Goal: Task Accomplishment & Management: Complete application form

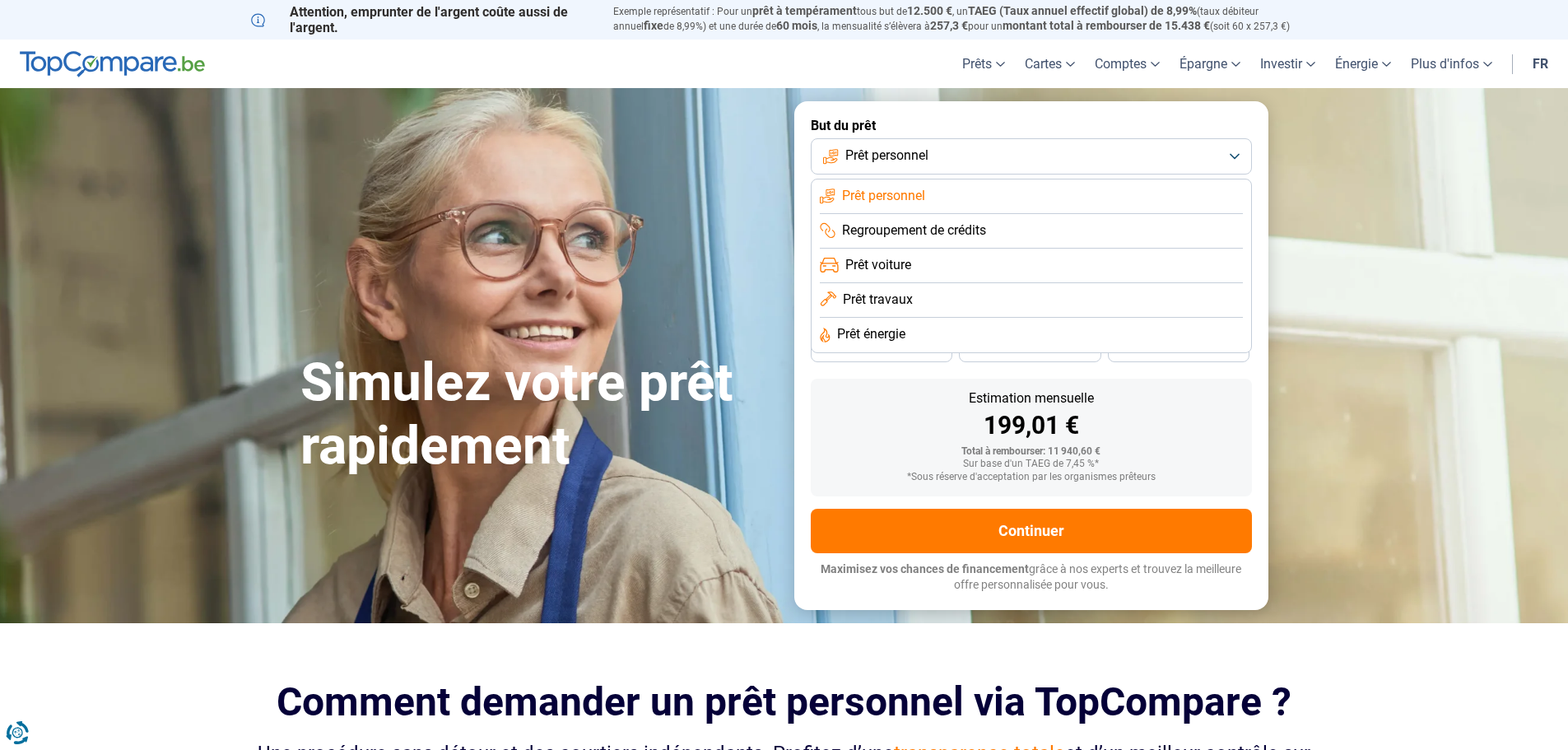
click at [955, 195] on li "Prêt personnel" at bounding box center [1031, 197] width 423 height 35
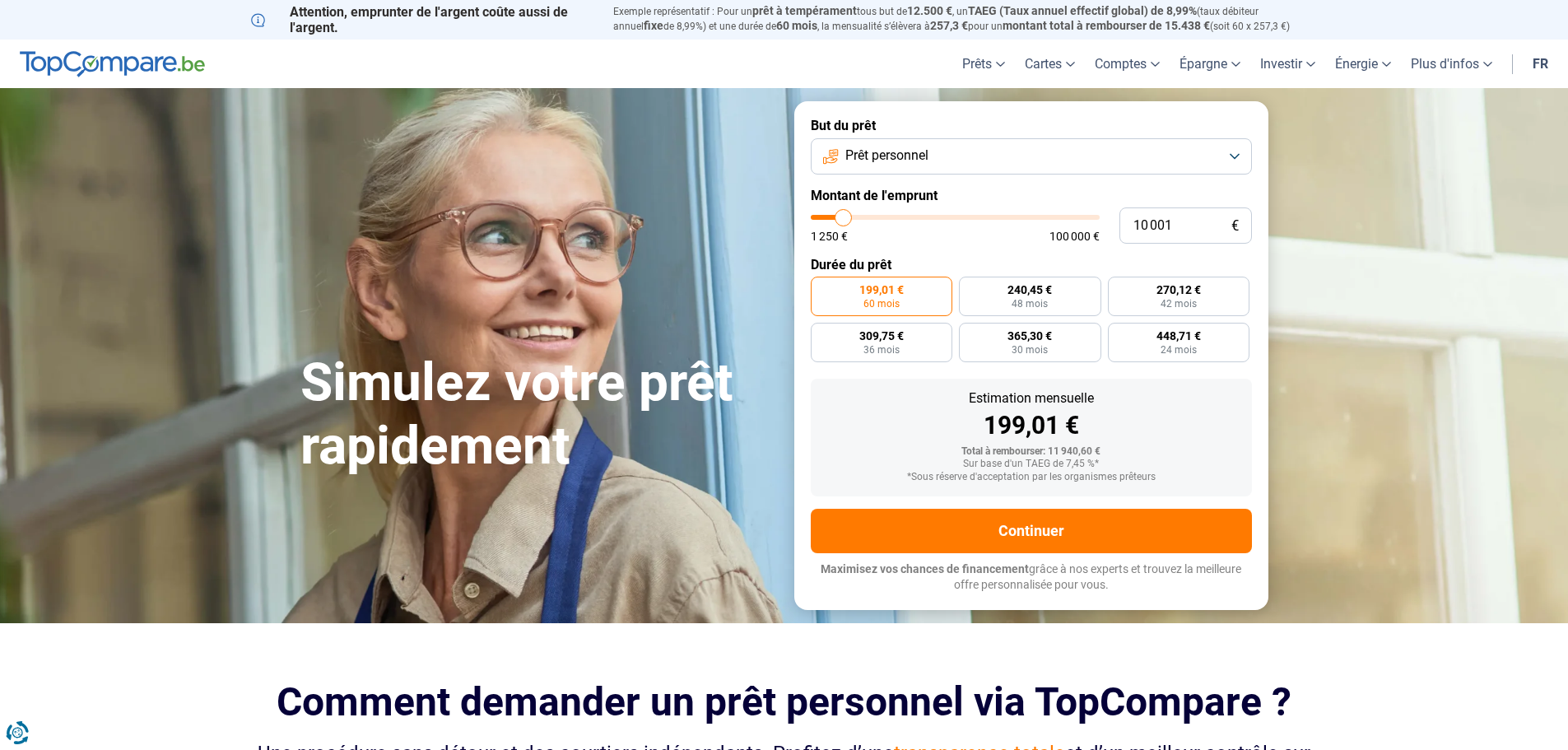
type input "13 500"
type input "13500"
type input "14 000"
type input "14000"
type input "14 250"
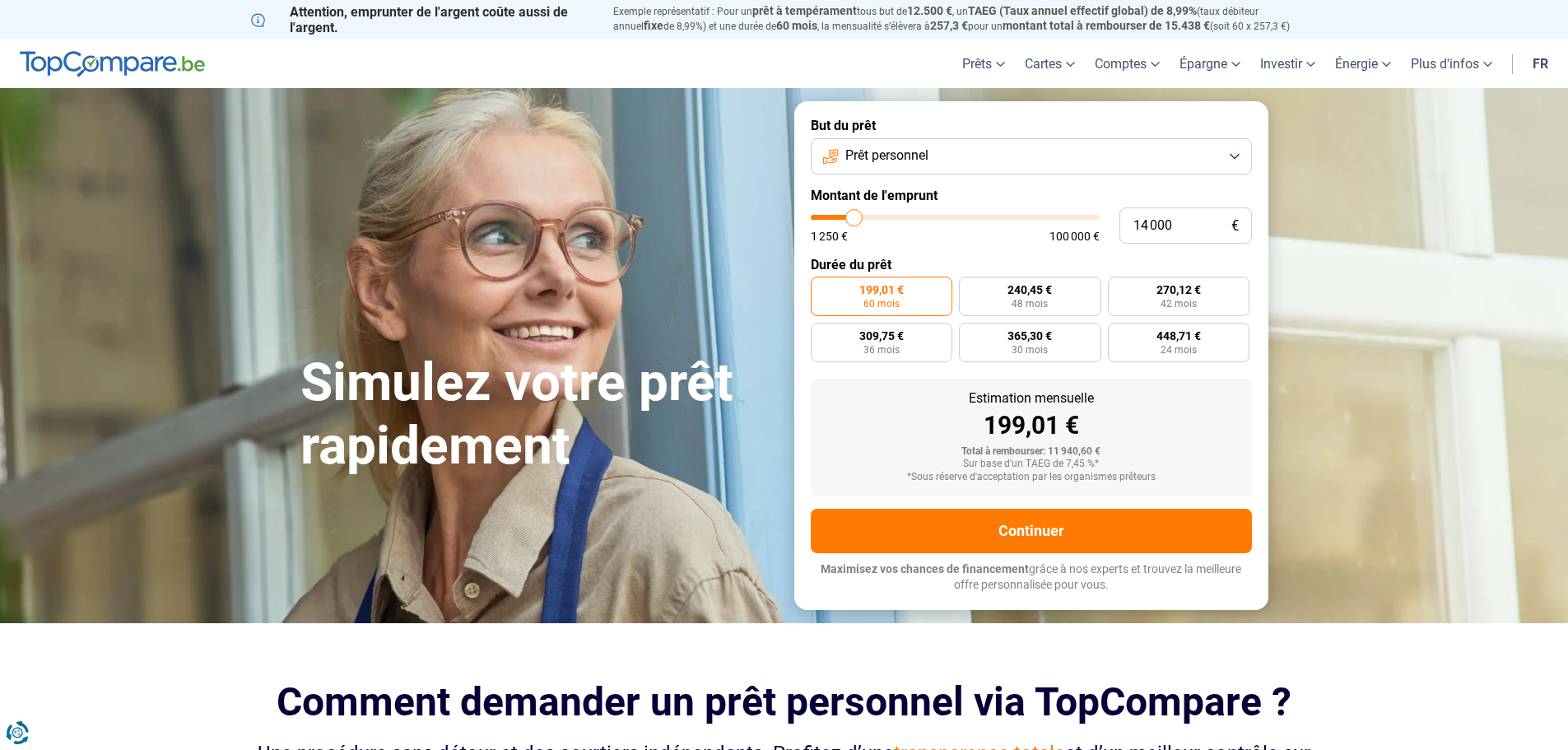
type input "14250"
type input "14 750"
type input "14750"
type input "15 750"
type input "15750"
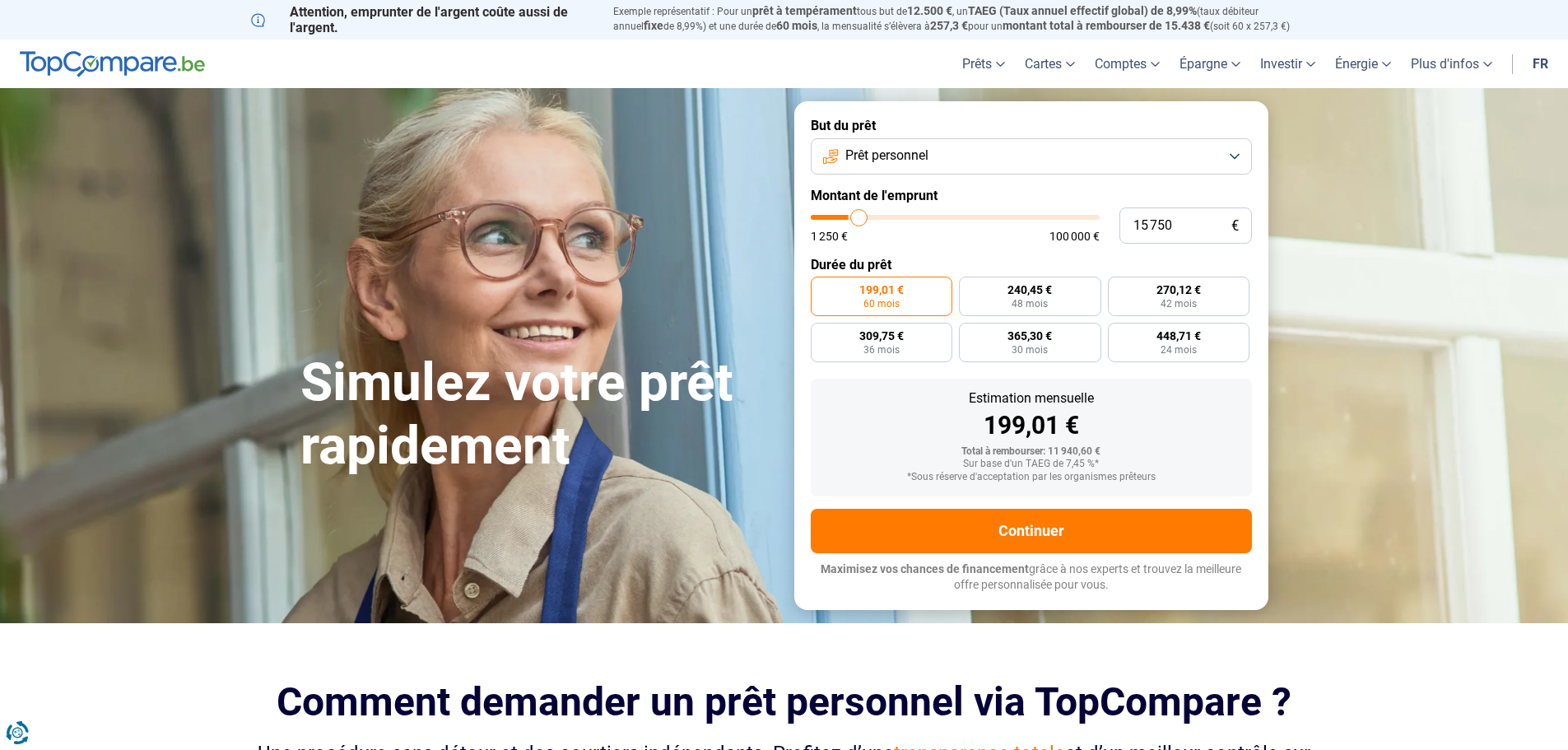
type input "16 000"
type input "16000"
type input "16 250"
type input "16250"
type input "16 500"
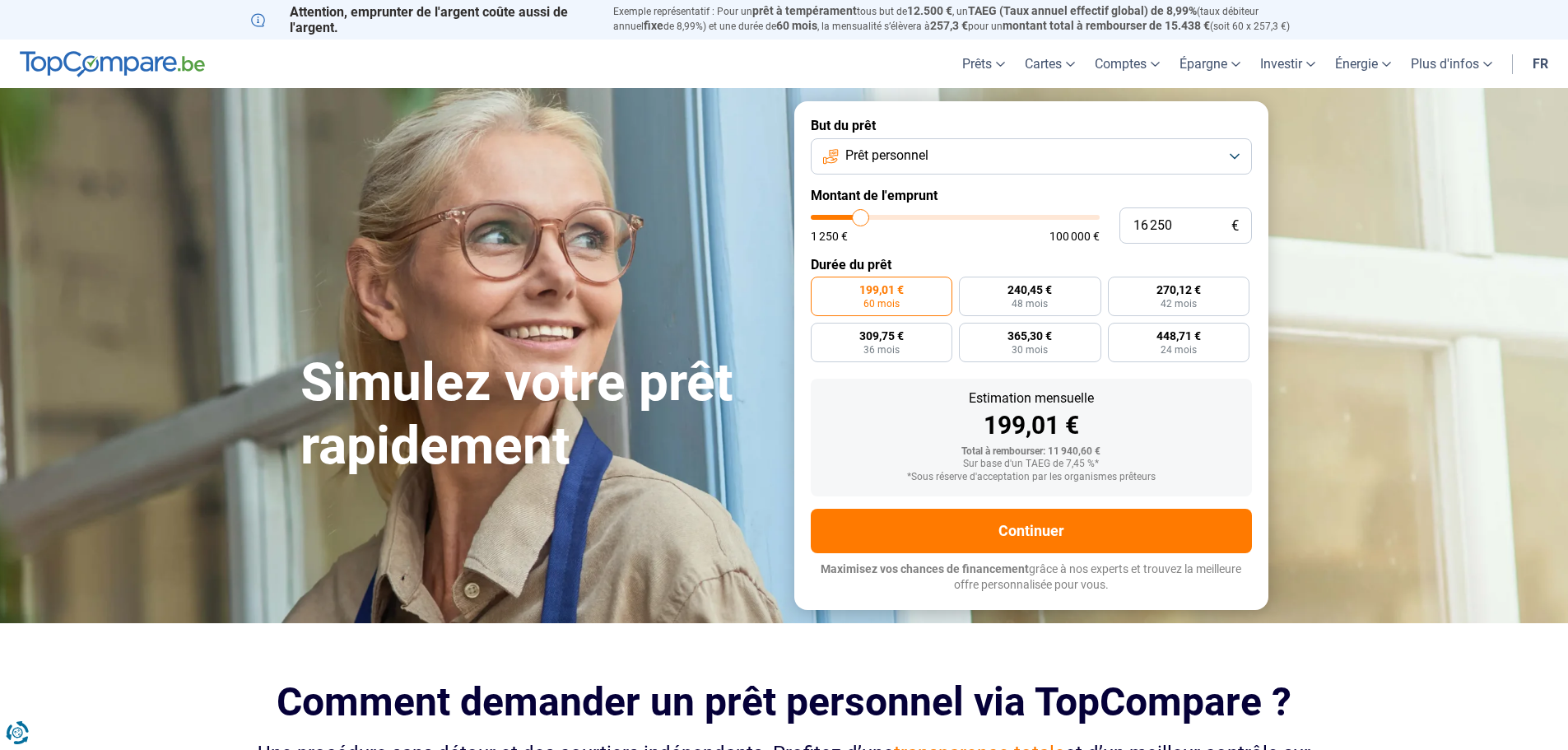
type input "16500"
type input "17 250"
type input "17250"
type input "17 750"
type input "17750"
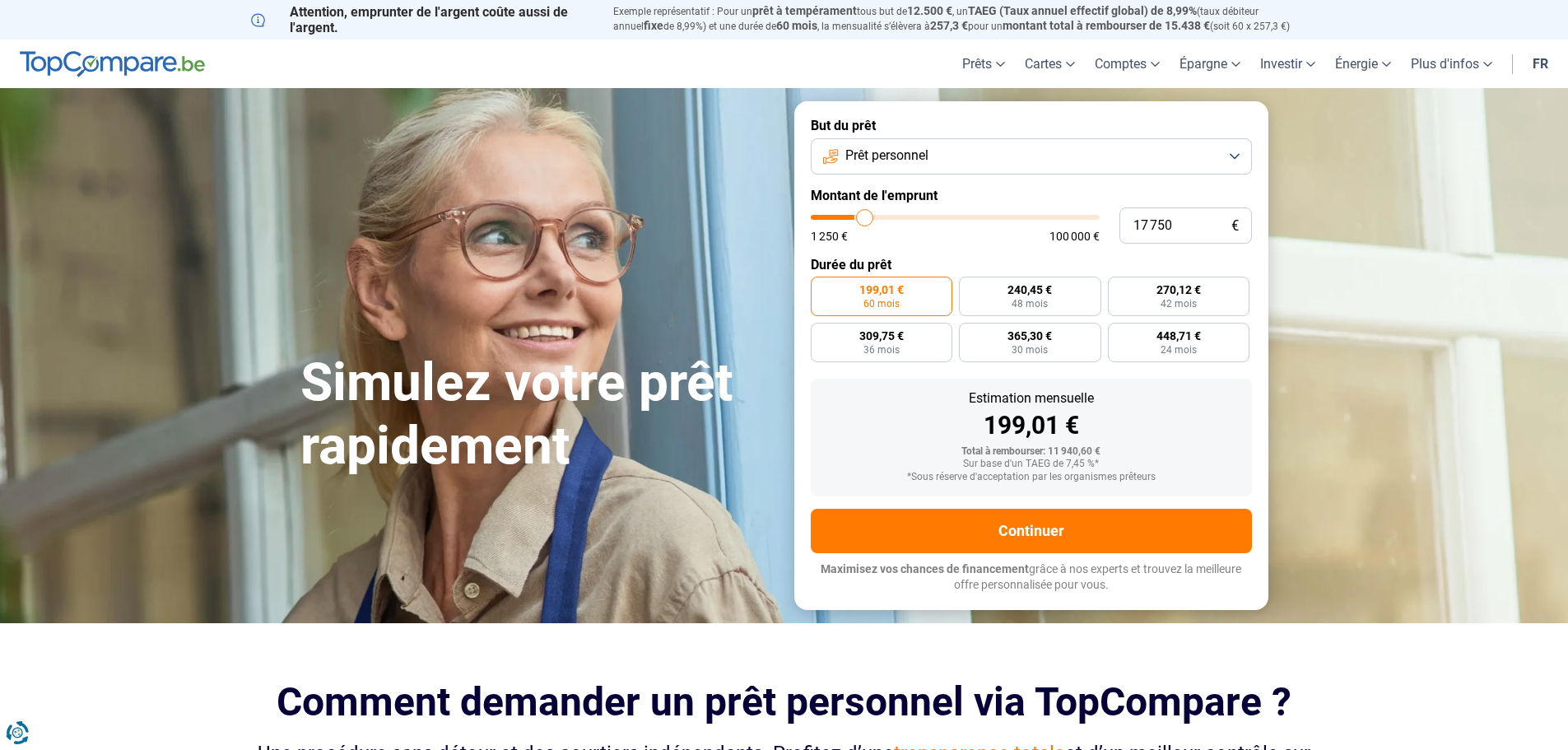
type input "18 000"
type input "18000"
type input "18 500"
type input "18500"
type input "18 750"
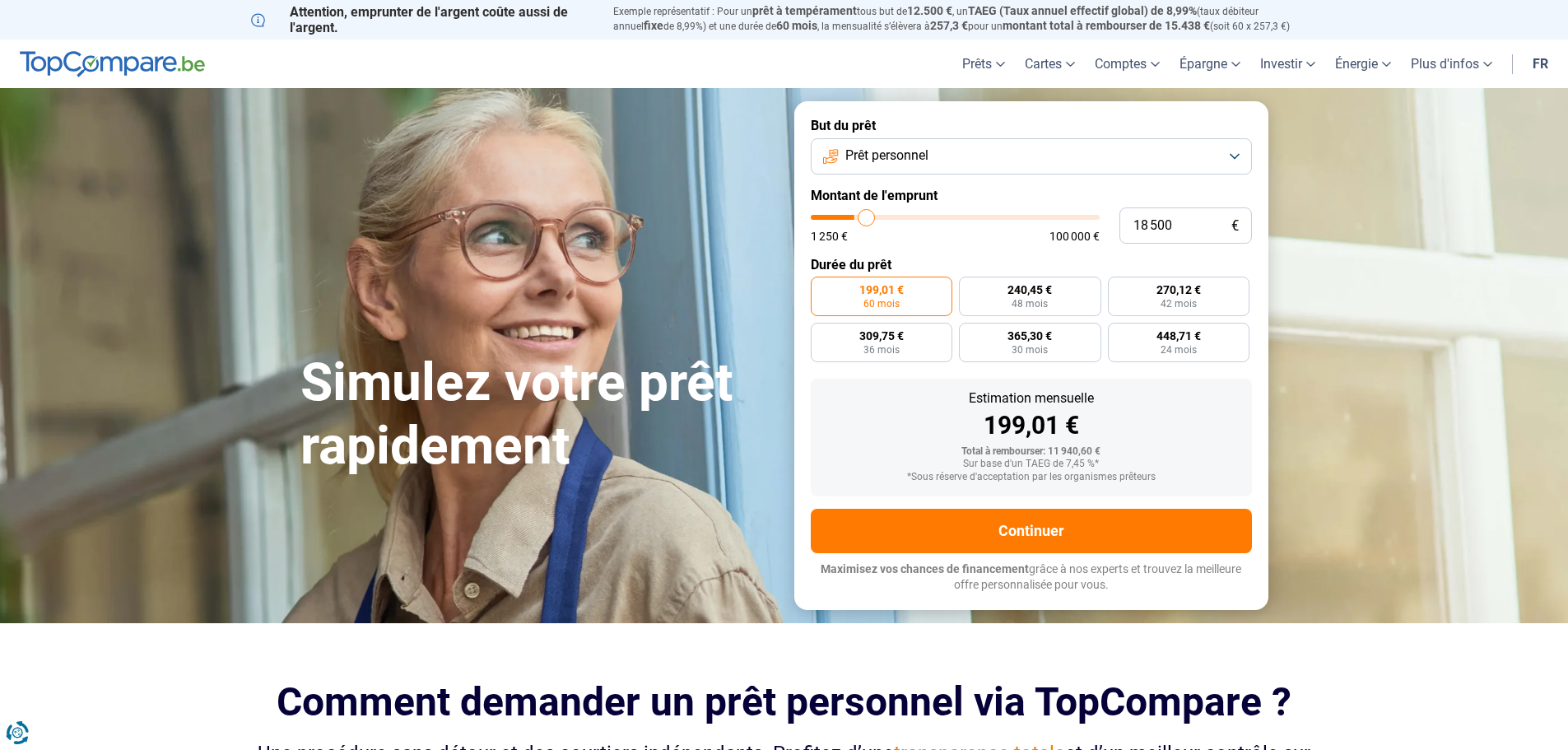
type input "18750"
type input "19 250"
type input "19250"
type input "20 000"
type input "20000"
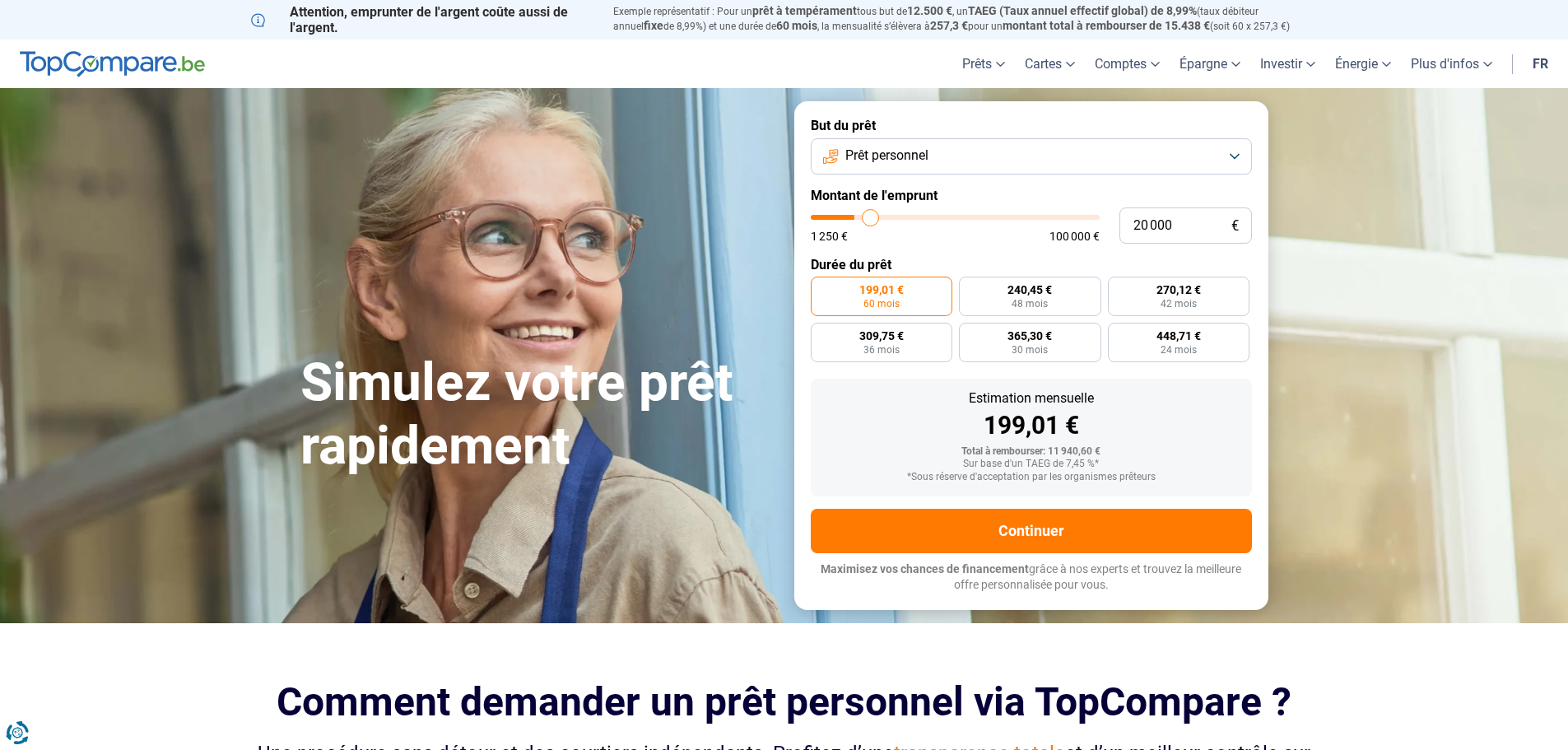
type input "20 250"
type input "20250"
type input "20 500"
type input "20500"
type input "20 750"
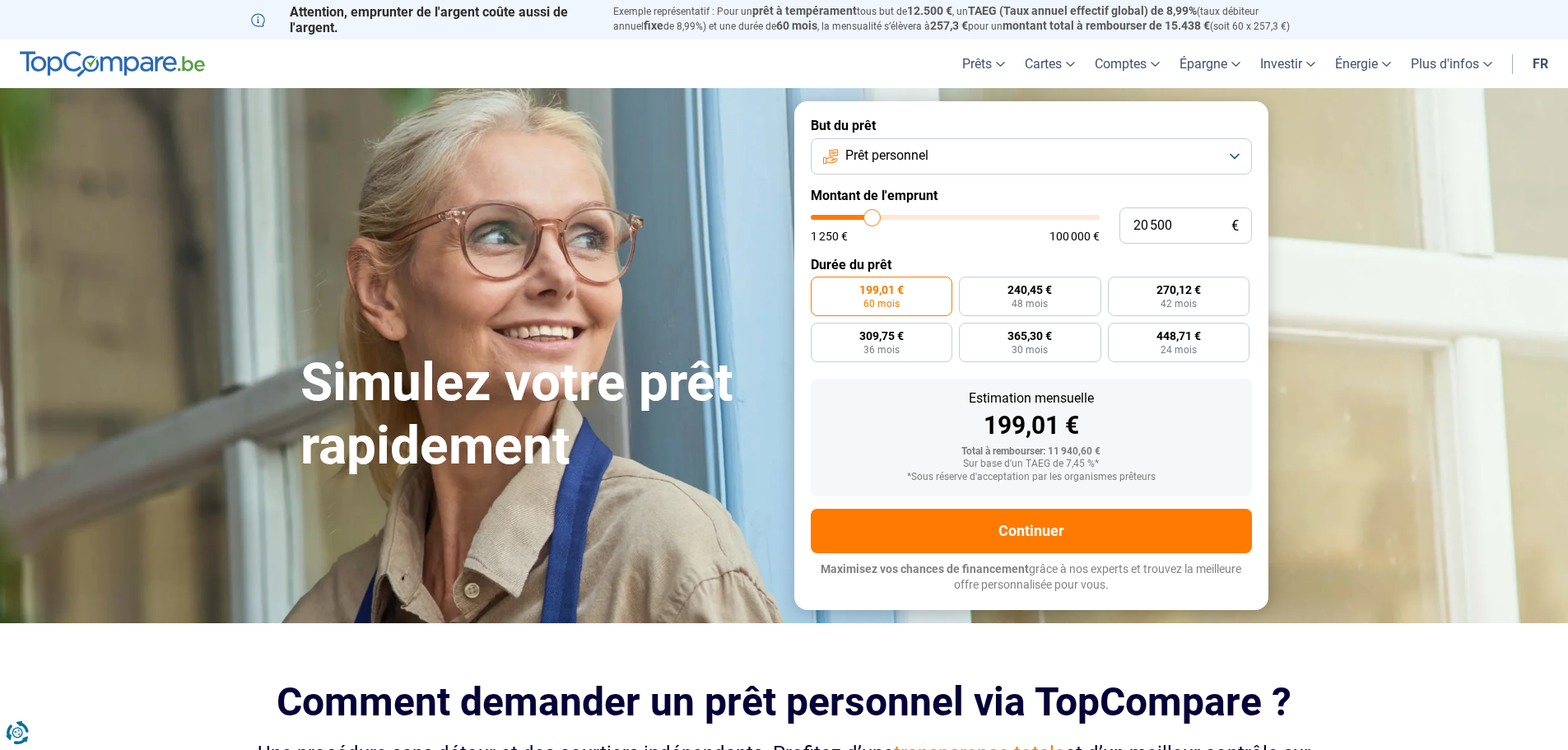
type input "20750"
type input "21 750"
type input "21750"
type input "22 250"
type input "22250"
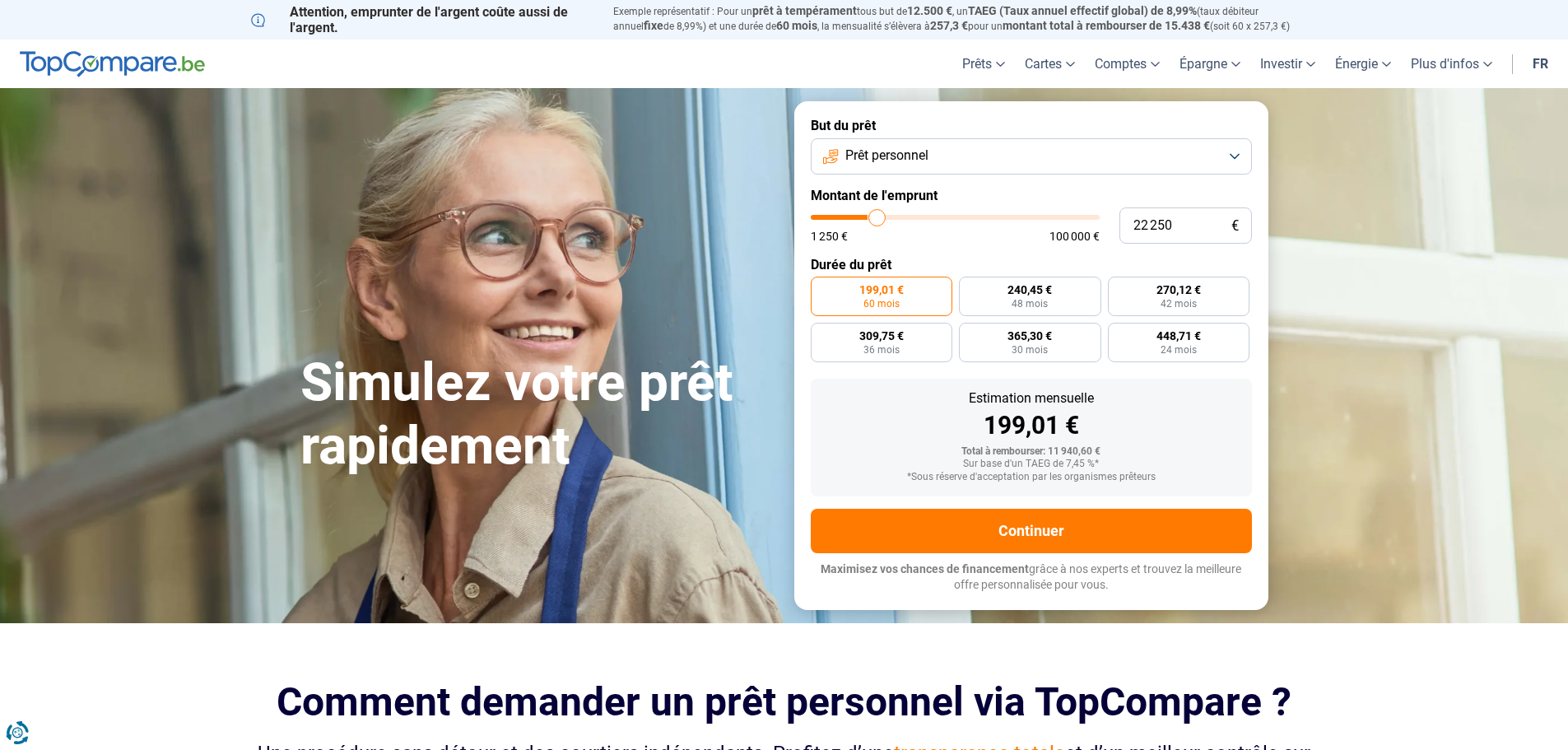
type input "22 750"
type input "22750"
type input "23 250"
type input "23250"
type input "23 500"
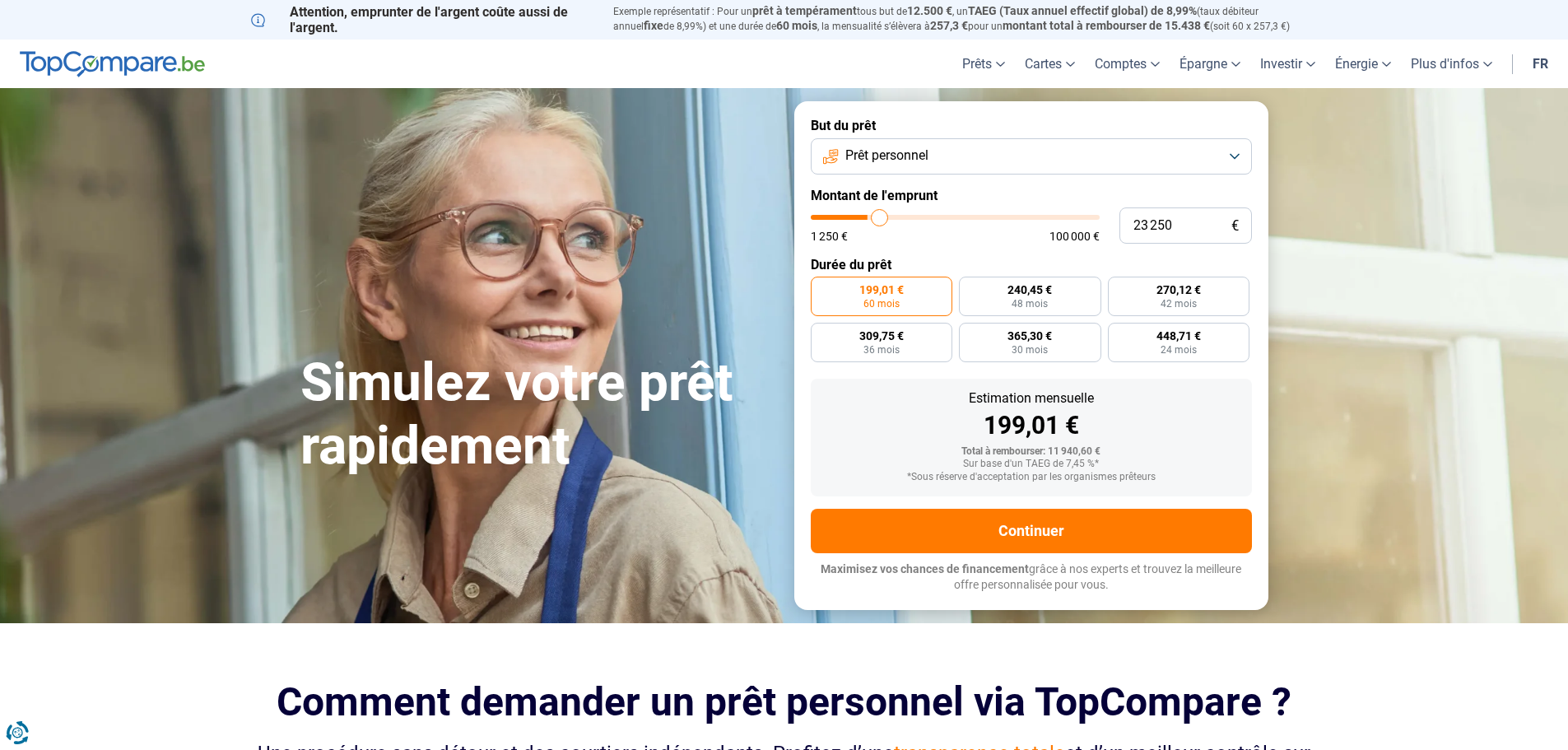
type input "23500"
type input "24 500"
type input "24500"
type input "25 000"
type input "25000"
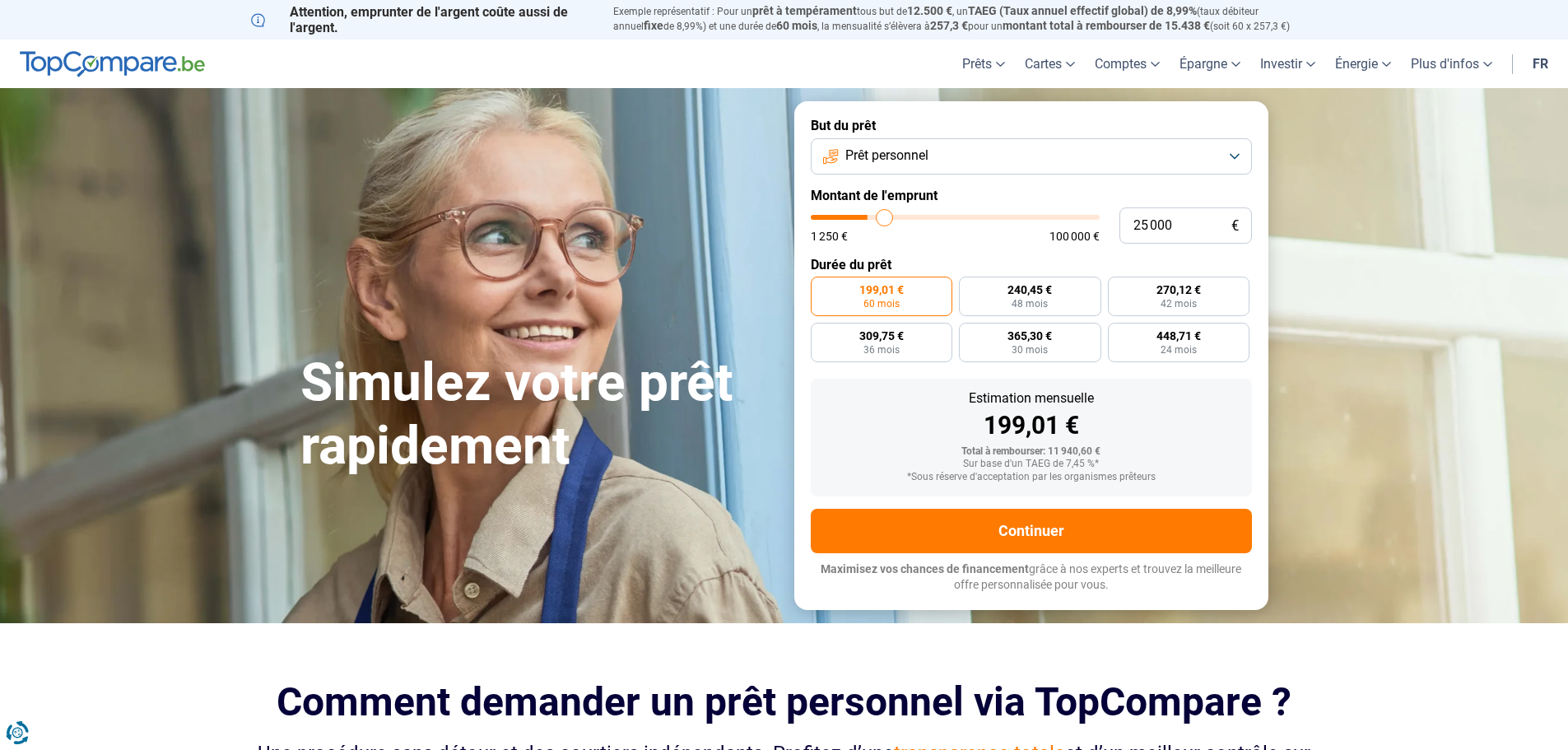
type input "26 000"
type input "26000"
type input "26 500"
type input "26500"
type input "26 750"
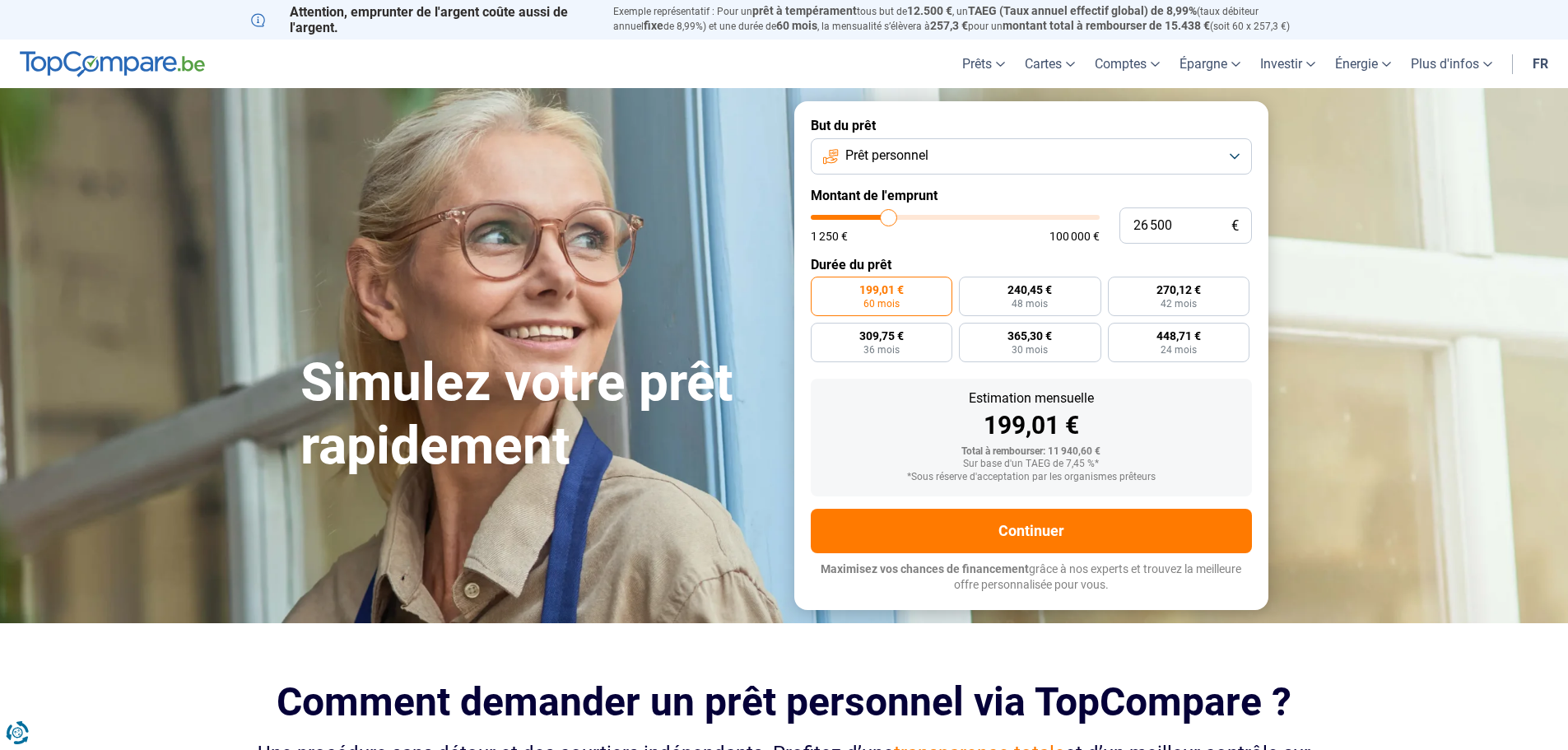
type input "26750"
type input "27 250"
type input "27250"
type input "27 500"
type input "27500"
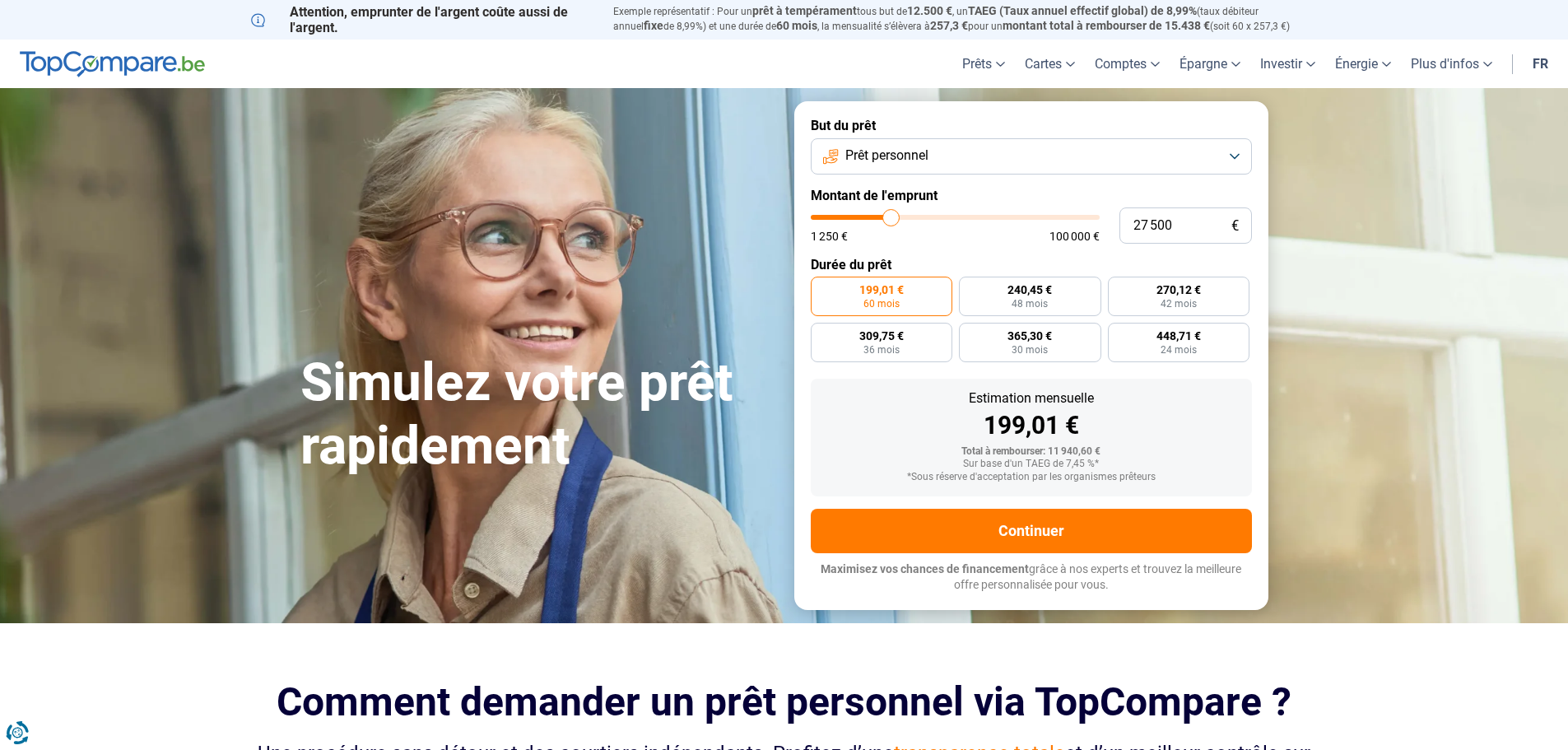
type input "28 250"
type input "28250"
type input "29 000"
type input "29000"
type input "29 250"
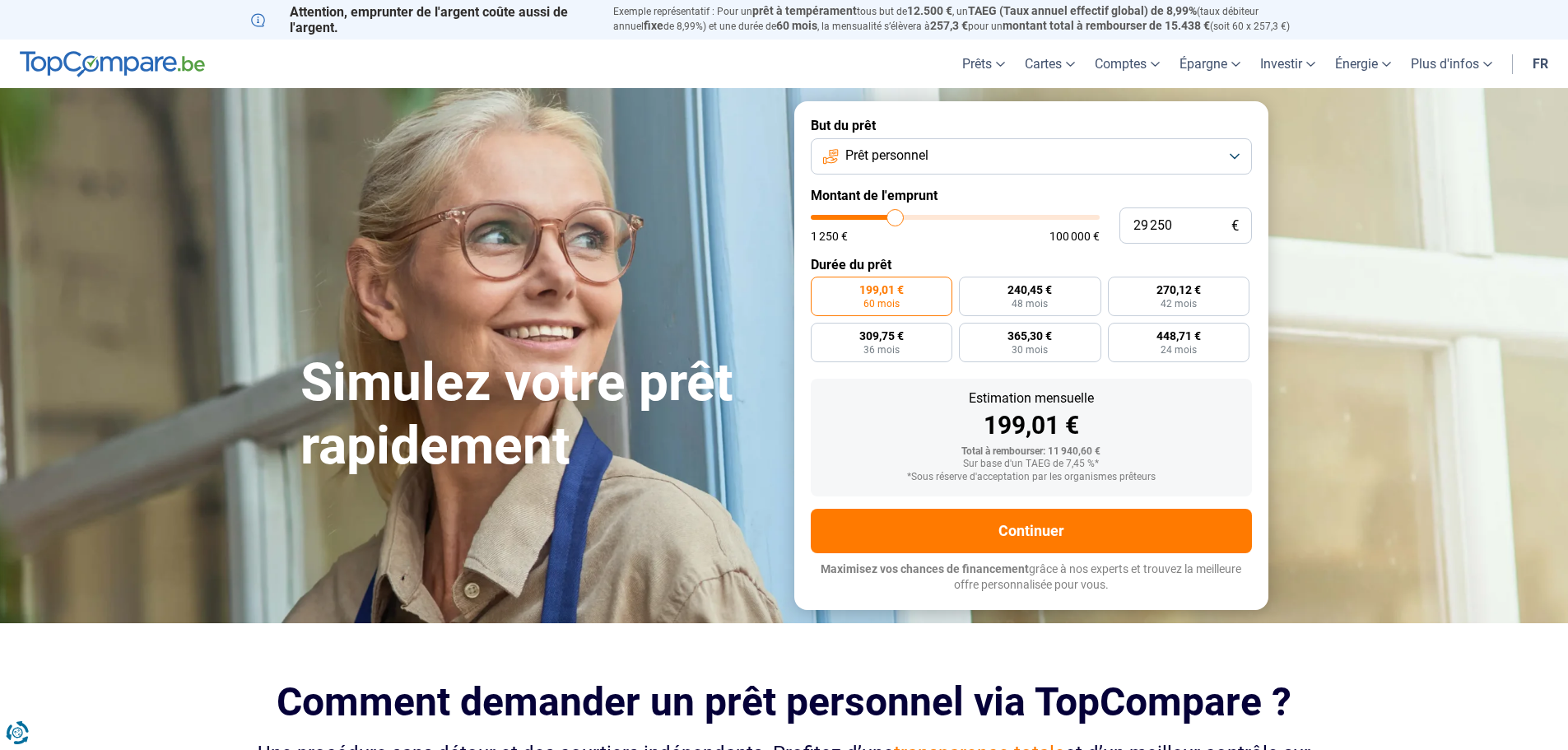
type input "29250"
type input "30 250"
type input "30250"
type input "30 500"
type input "30500"
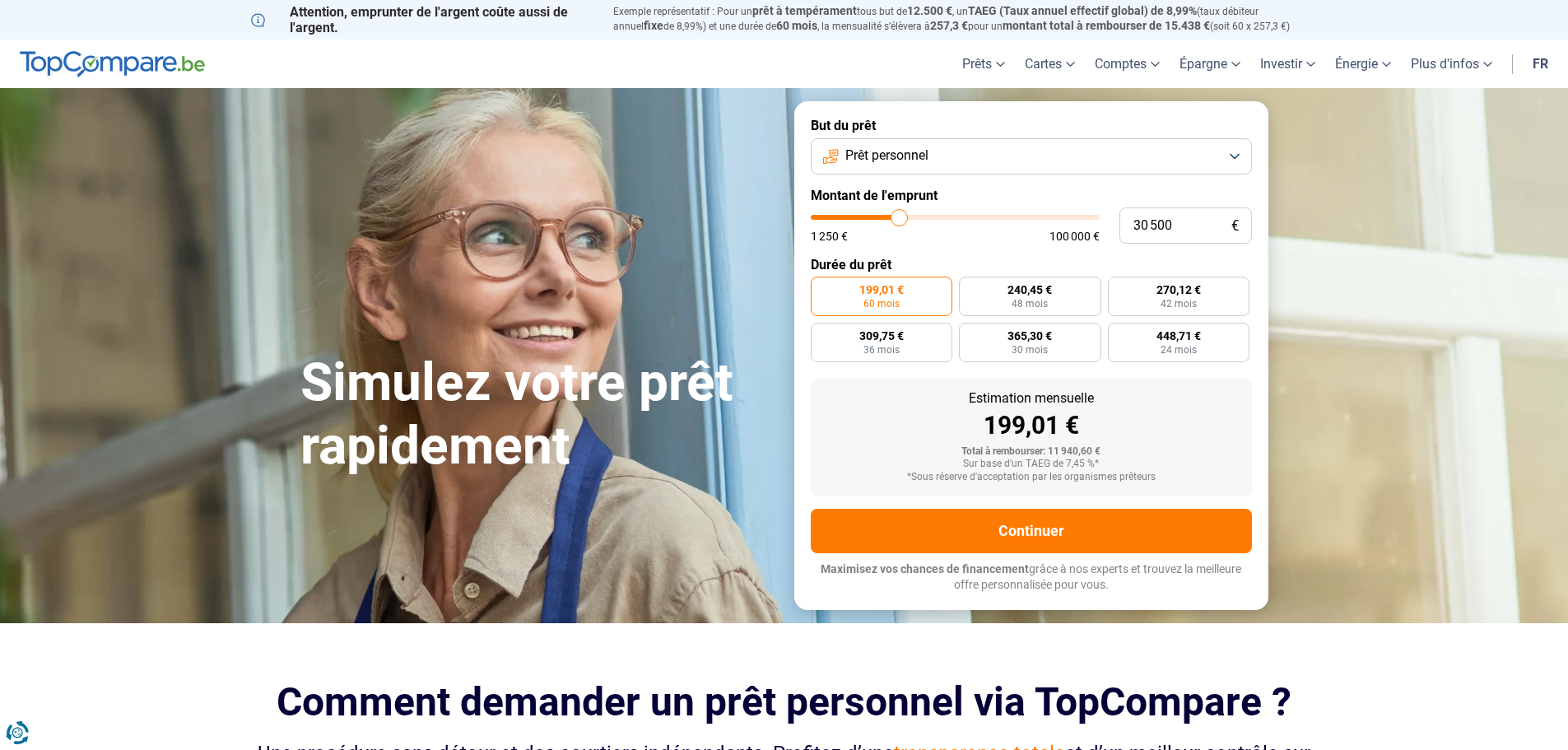
type input "31 750"
type input "31750"
type input "32 250"
type input "32250"
type input "32 500"
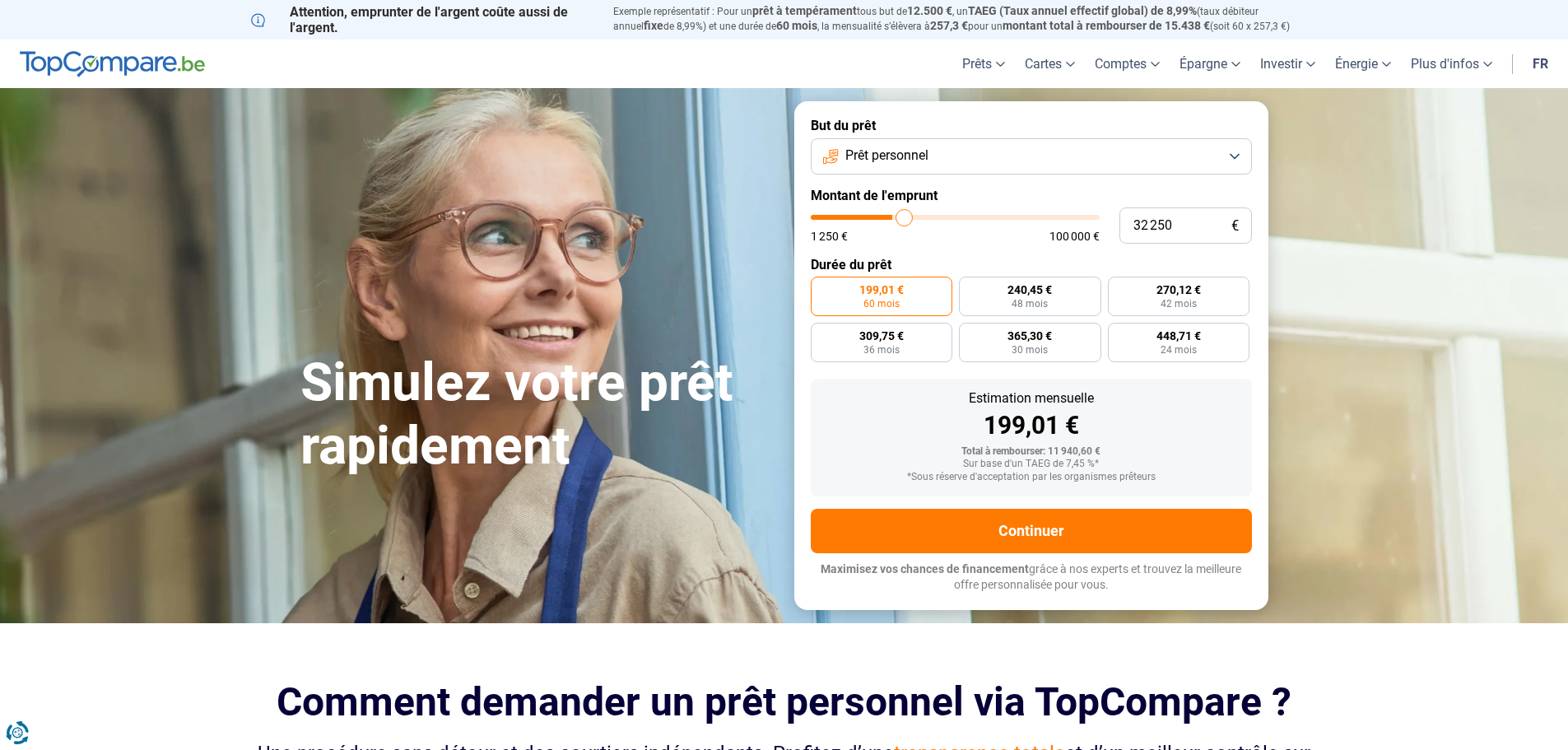
type input "32500"
type input "32 750"
type input "32750"
type input "33 500"
type input "33500"
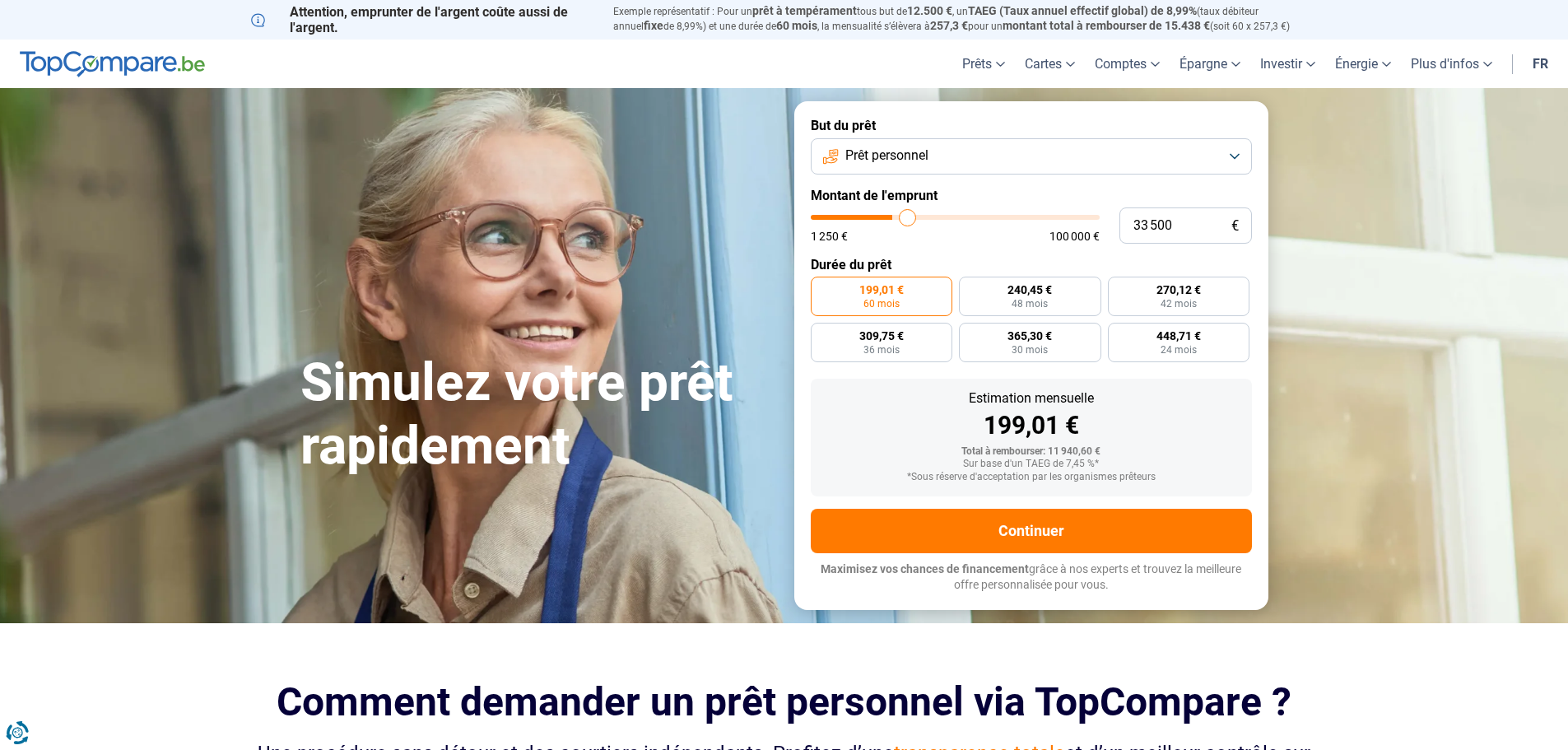
type input "34 250"
type input "34250"
type input "36 500"
type input "36500"
type input "37 750"
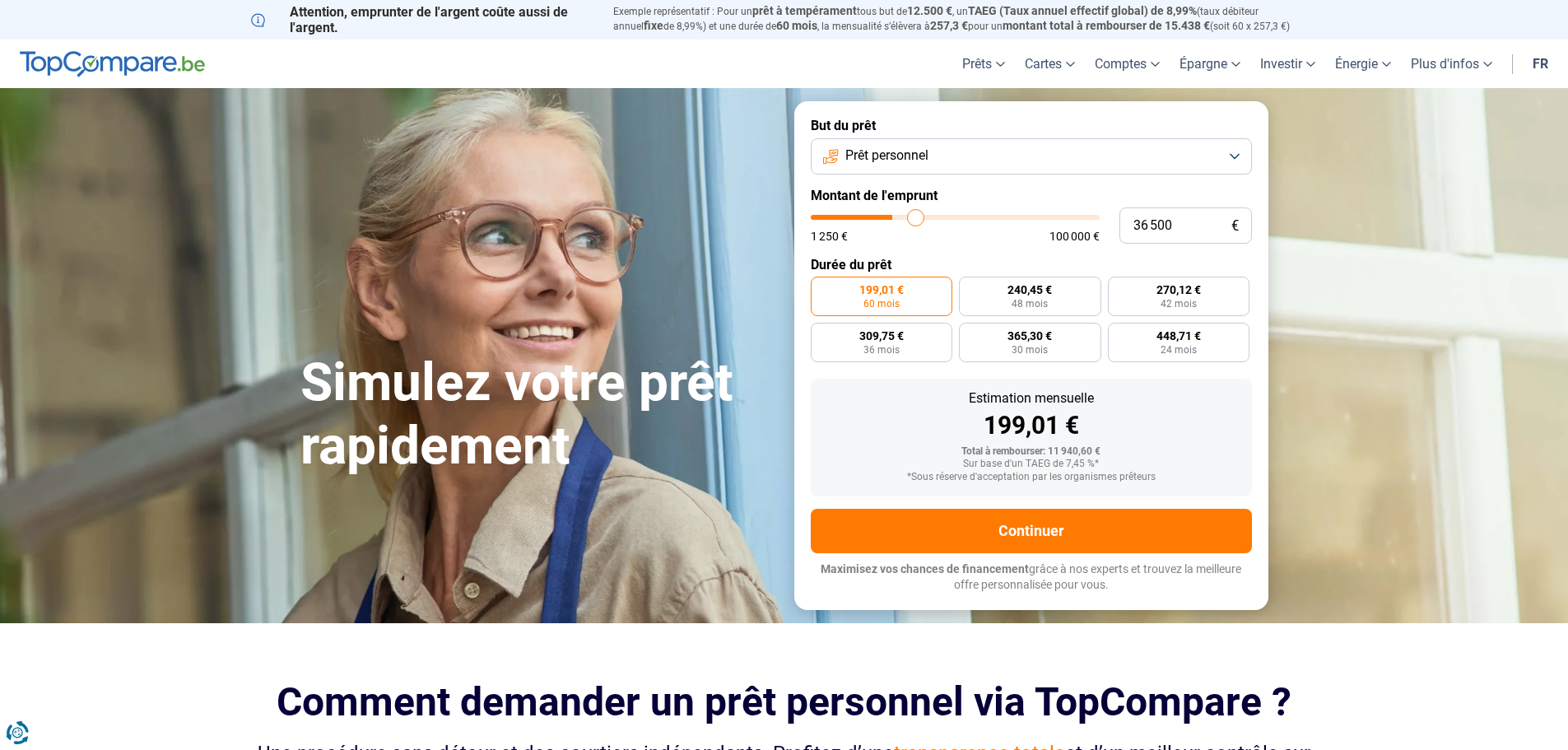
type input "37750"
type input "38 750"
type input "38750"
type input "39 500"
type input "39500"
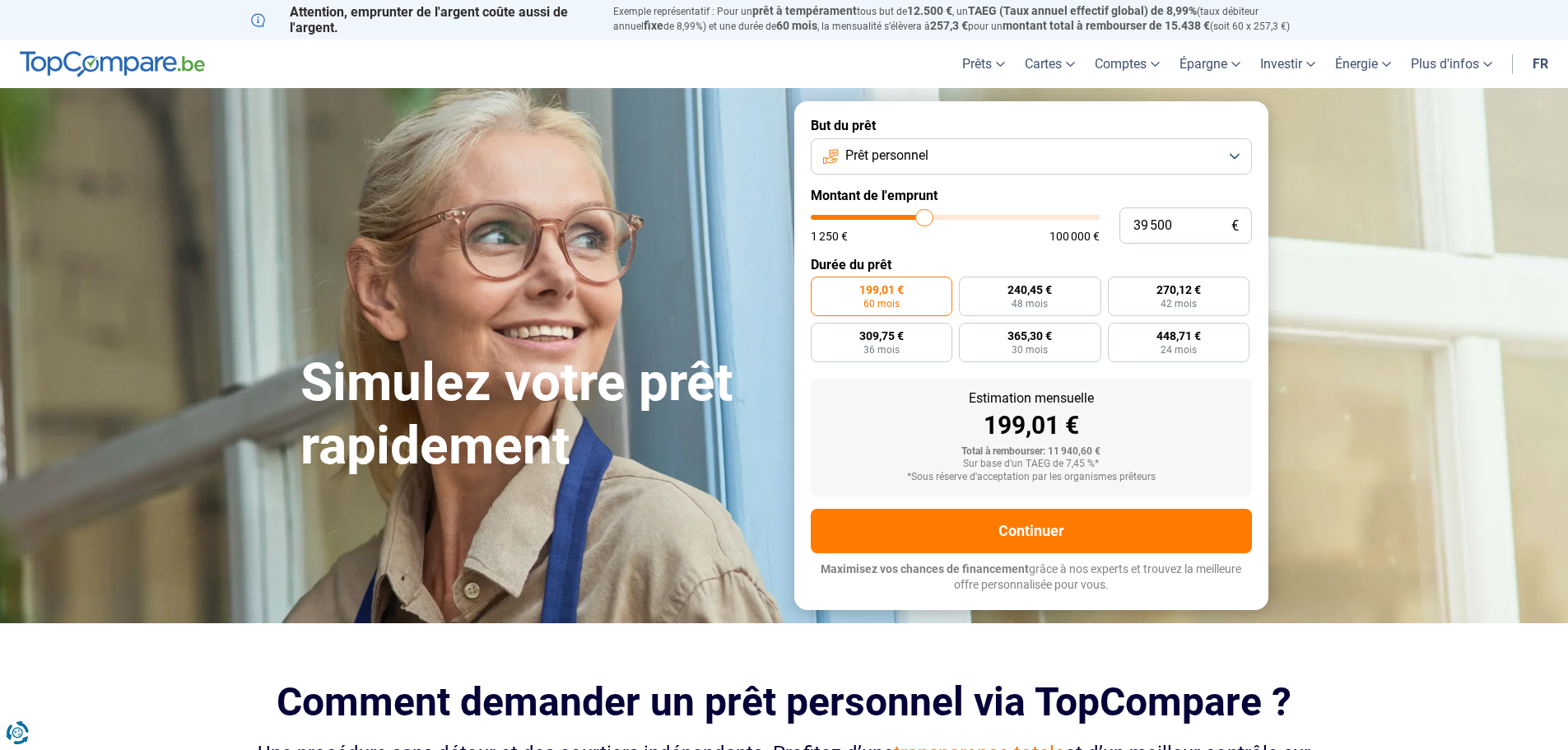
type input "40 750"
type input "40750"
type input "42 250"
type input "42250"
type input "43 750"
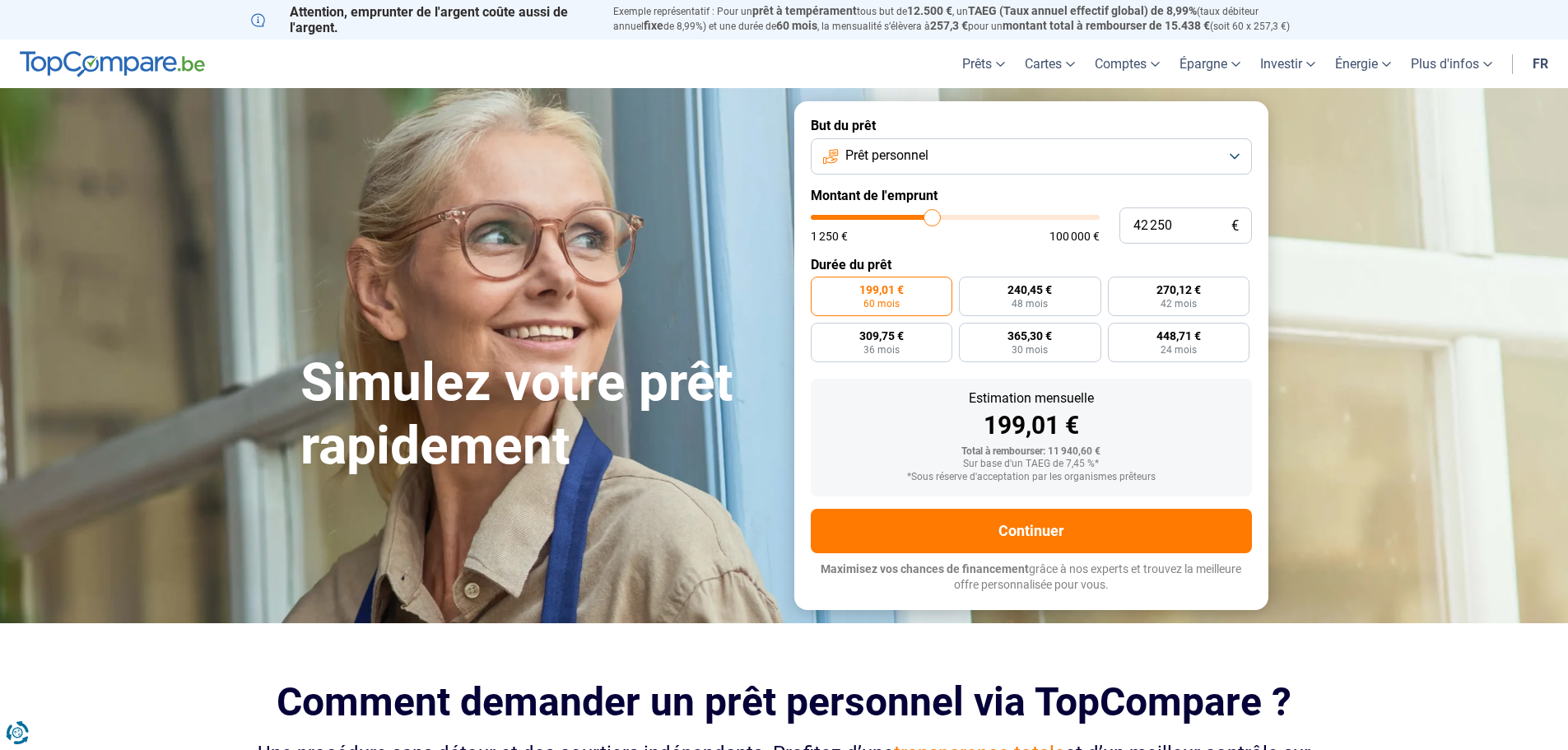
type input "43750"
type input "45 500"
type input "45500"
type input "46 500"
type input "46500"
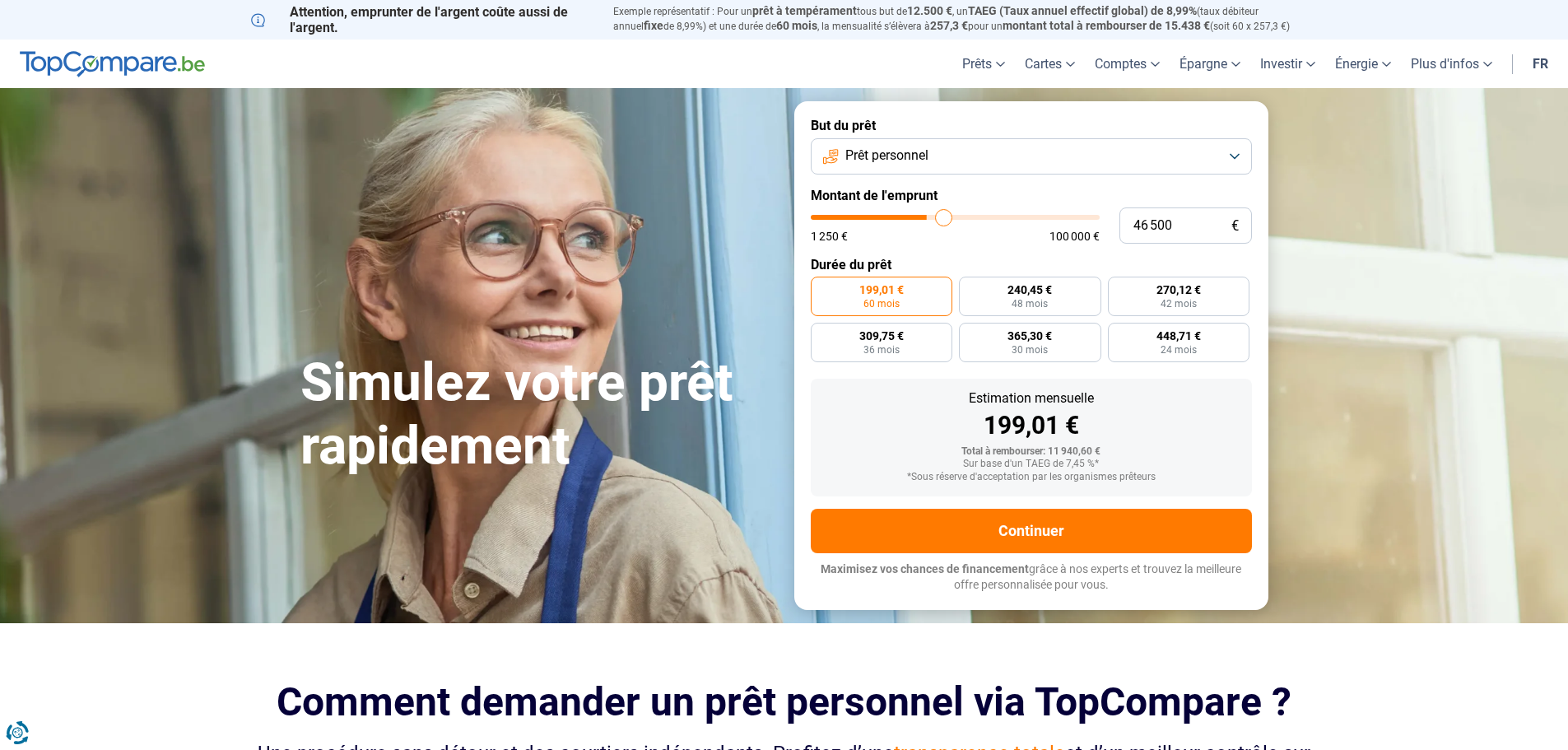
type input "47 000"
type input "47000"
type input "48 000"
type input "48000"
type input "49 500"
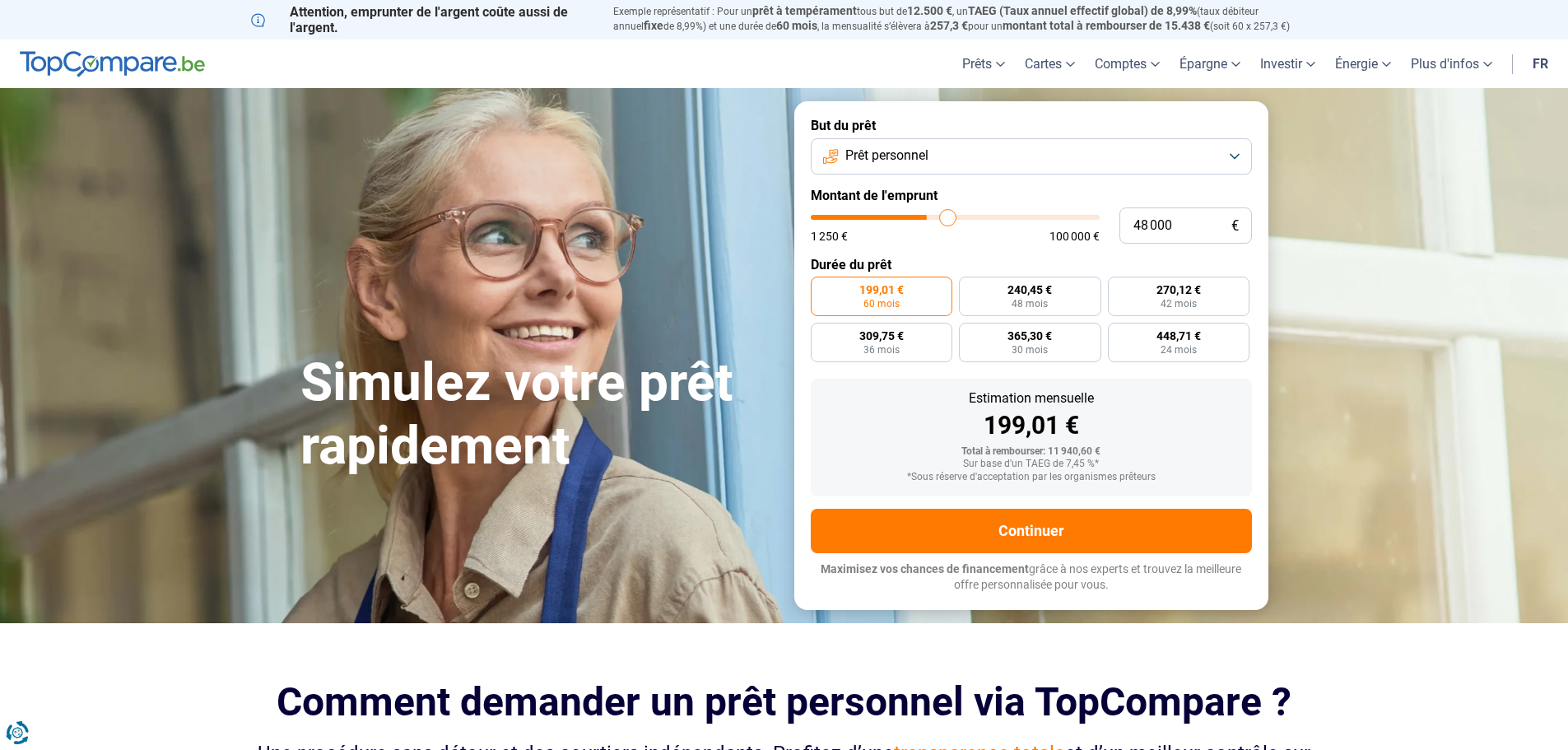
type input "49500"
type input "50 500"
type input "50500"
type input "51 750"
type input "51750"
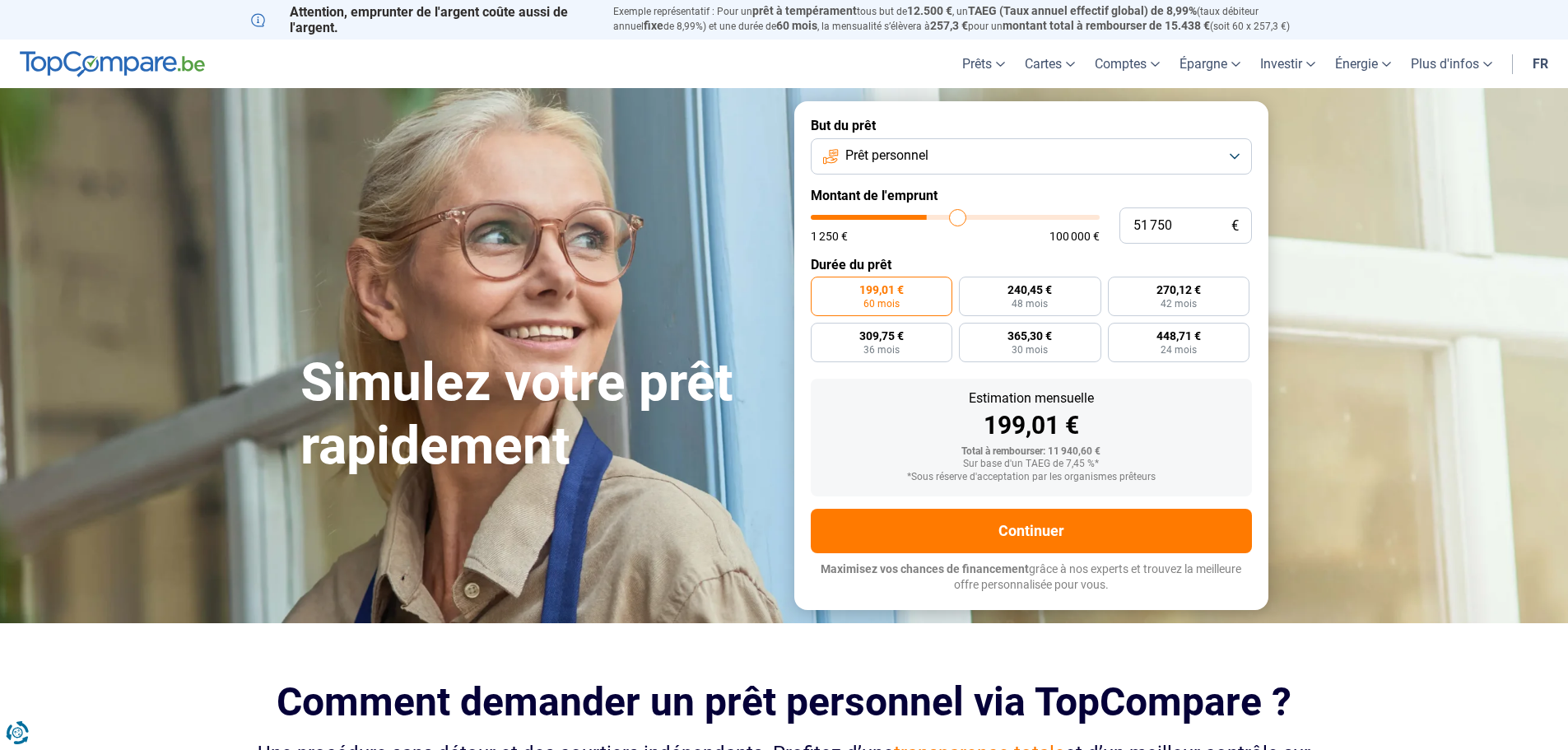
type input "53 000"
type input "53000"
type input "54 000"
type input "54000"
type input "54 250"
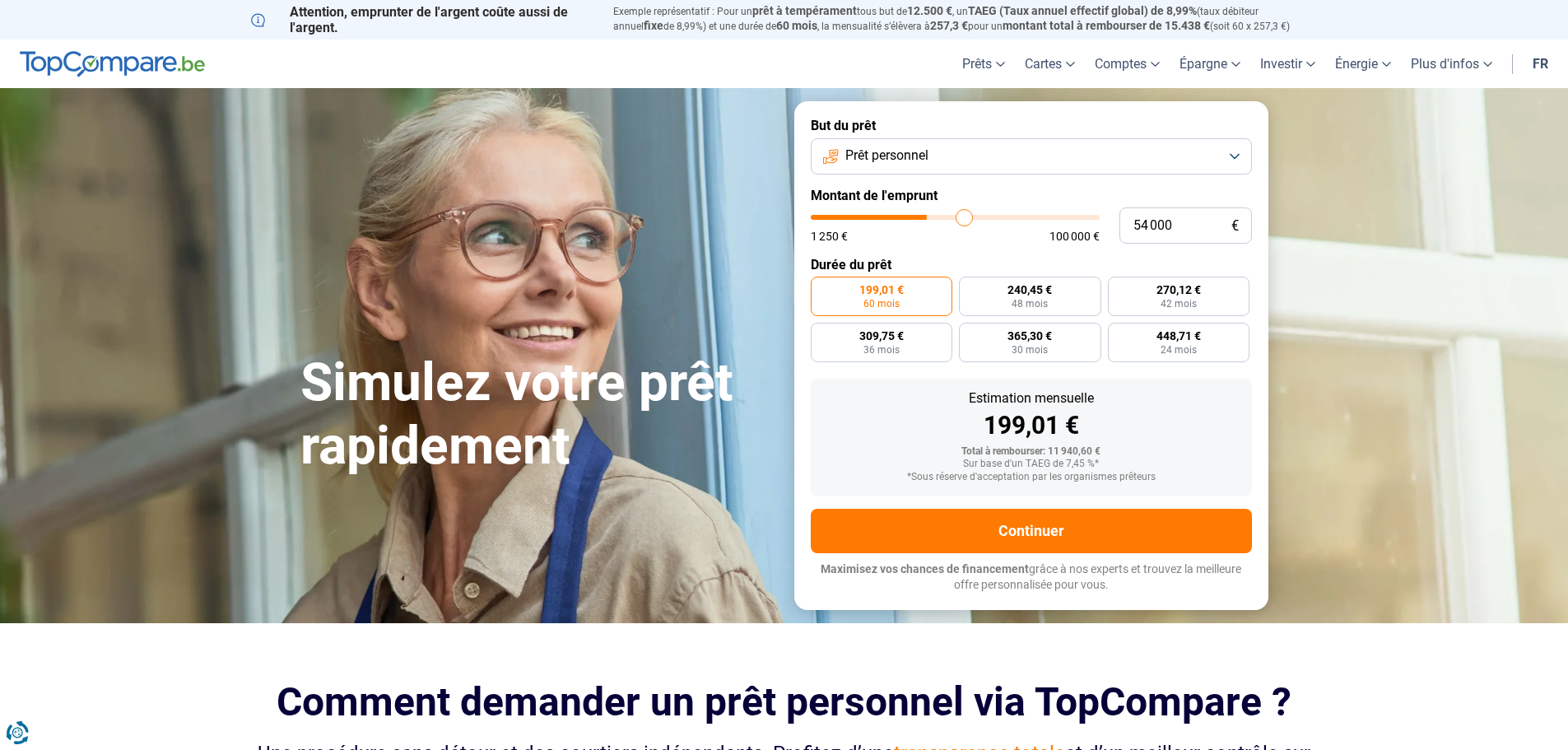
type input "54250"
type input "54 750"
type input "54750"
type input "55 750"
type input "55750"
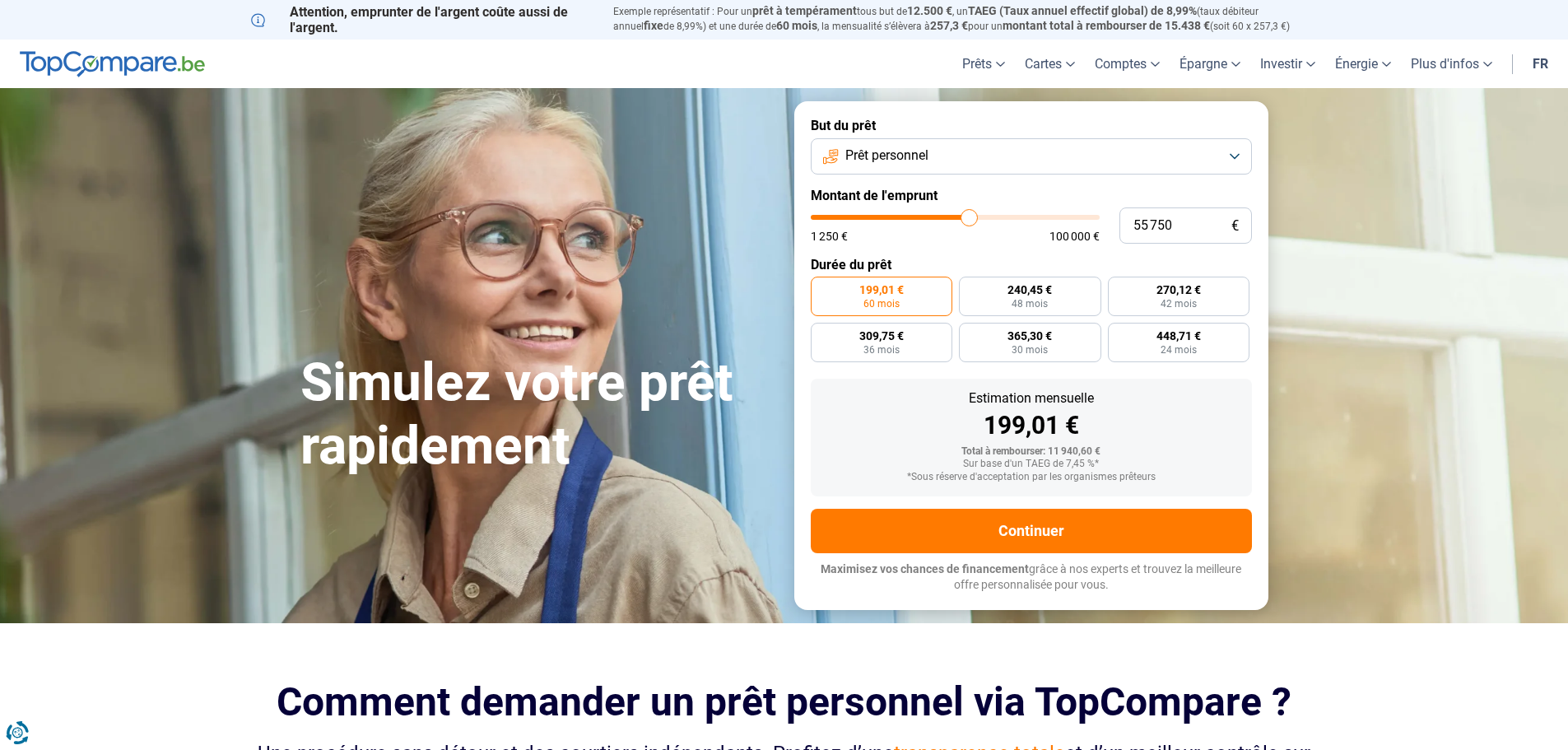
type input "56 500"
type input "56500"
type input "57 000"
type input "57000"
type input "57 250"
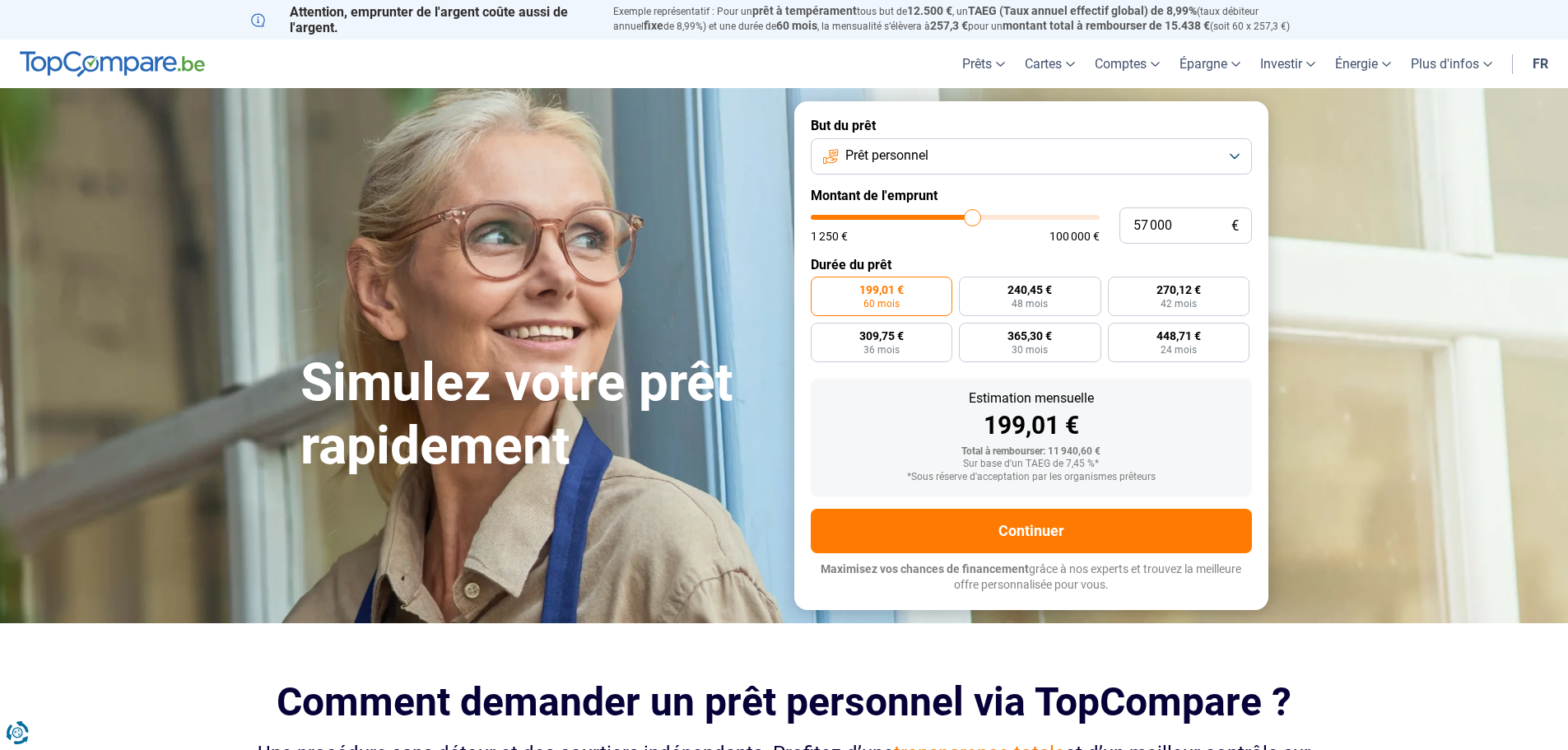
type input "57250"
type input "57 500"
type input "57500"
type input "57 750"
drag, startPoint x: 853, startPoint y: 218, endPoint x: 974, endPoint y: 223, distance: 121.1
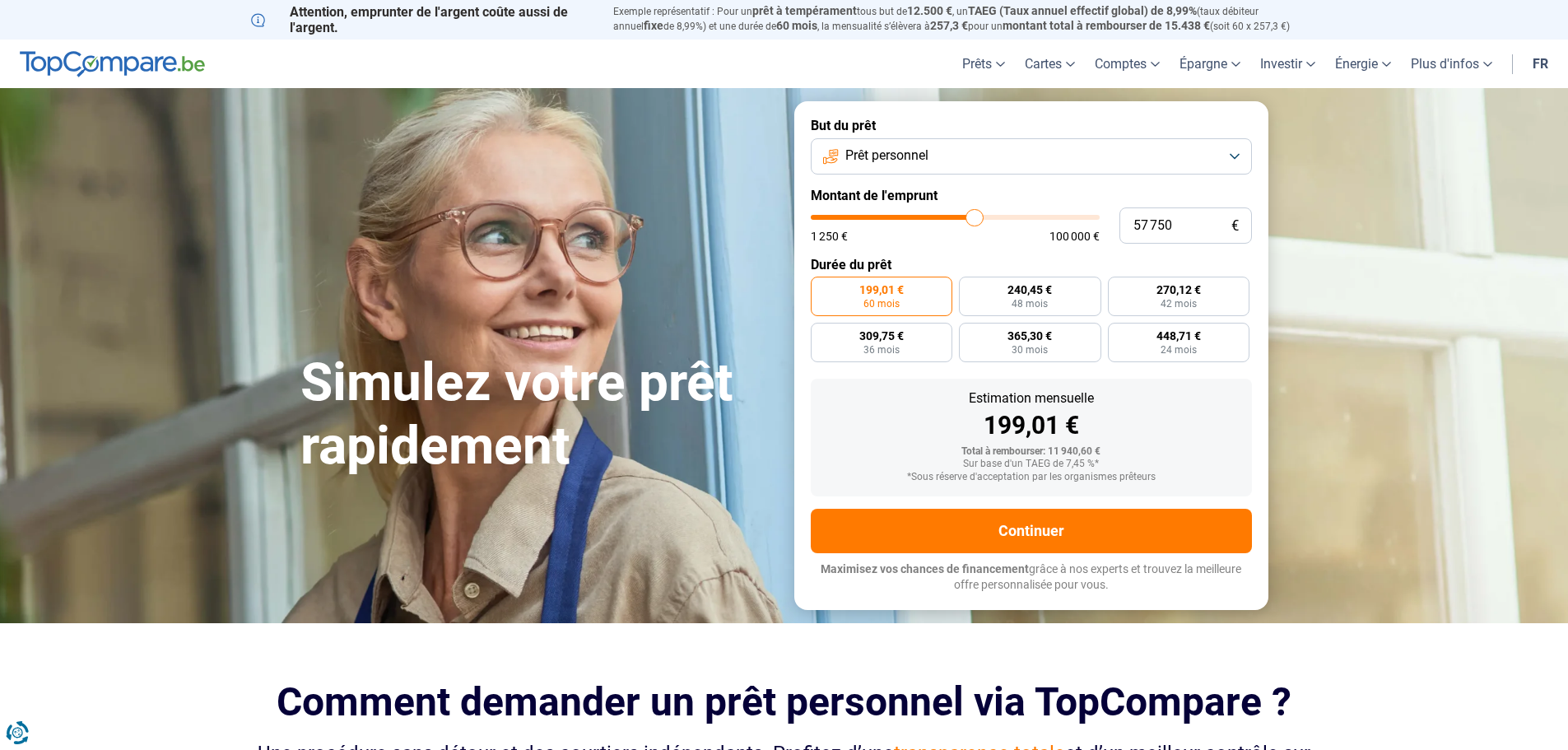
type input "57750"
click at [974, 220] on input "range" at bounding box center [955, 217] width 289 height 5
radio input "false"
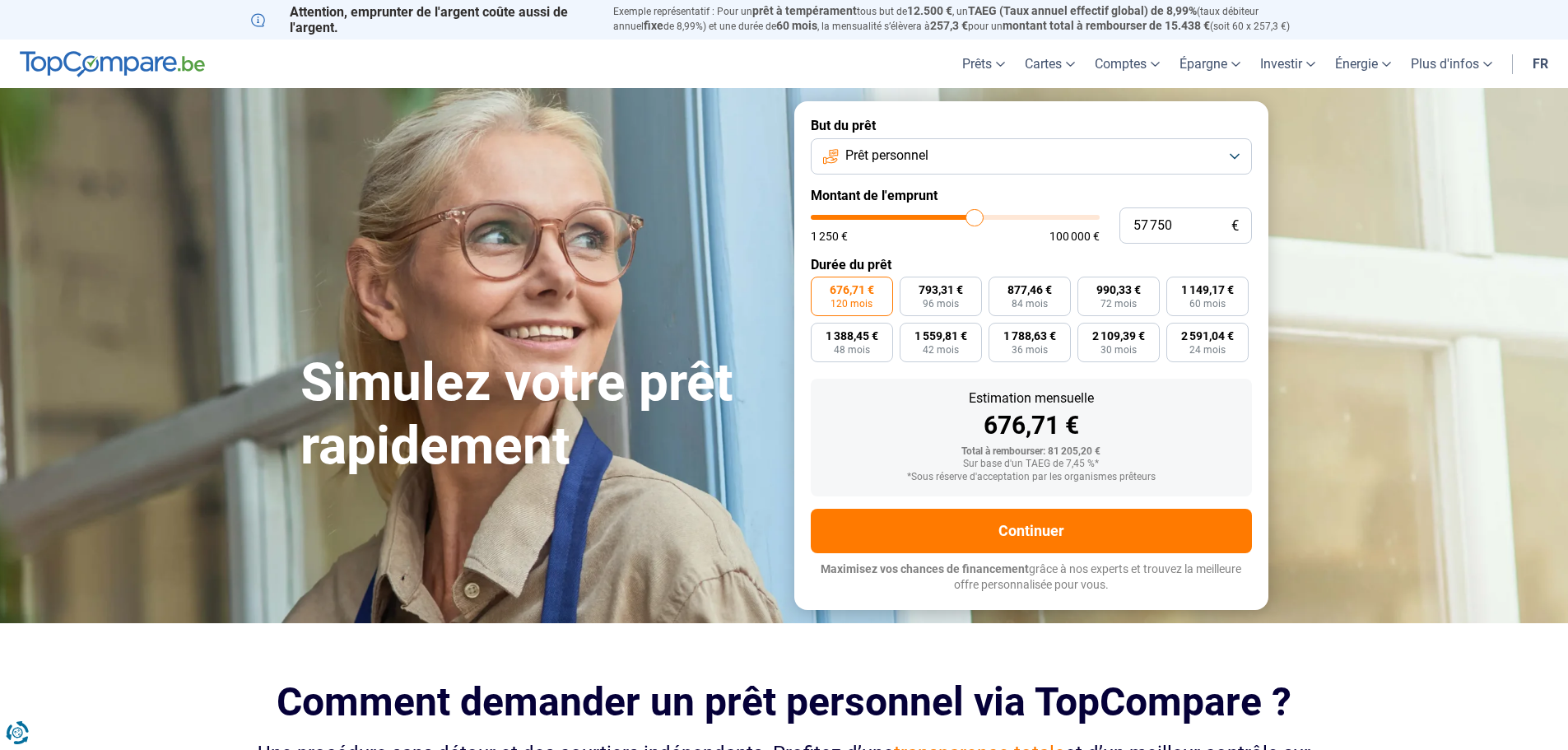
click at [986, 151] on button "Prêt personnel" at bounding box center [1031, 156] width 441 height 37
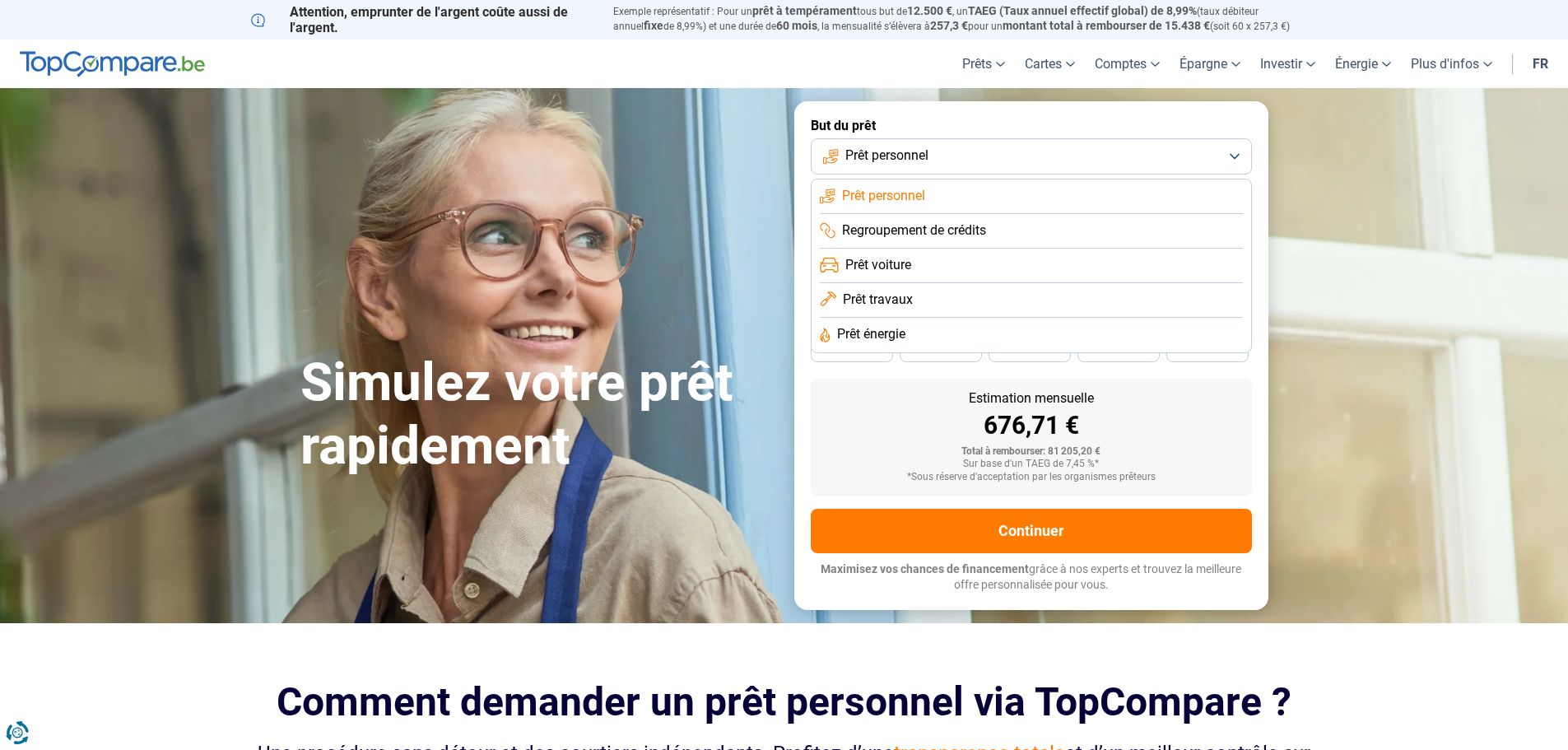
click at [966, 224] on span "Regroupement de crédits" at bounding box center [914, 230] width 144 height 18
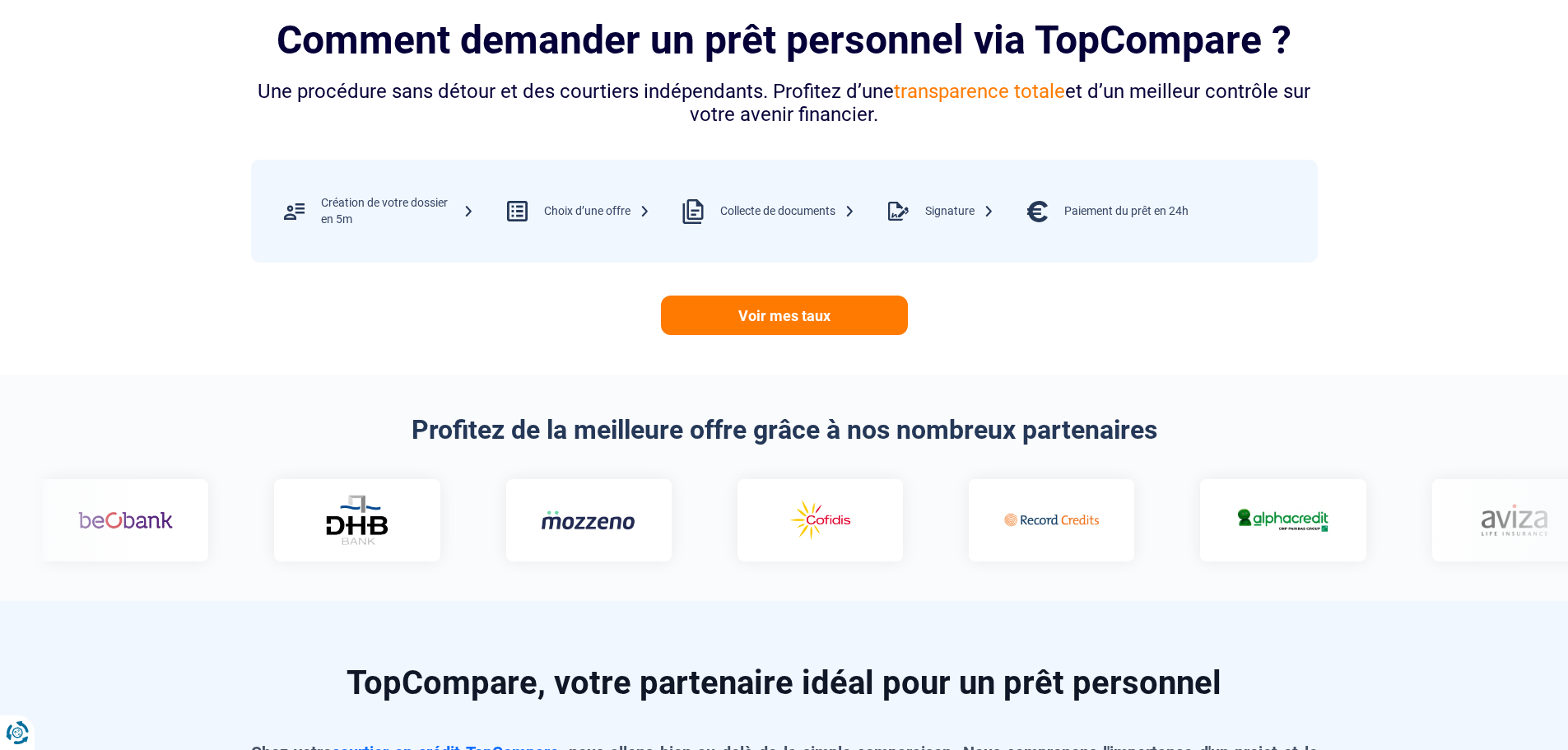
scroll to position [905, 0]
